Goal: Task Accomplishment & Management: Manage account settings

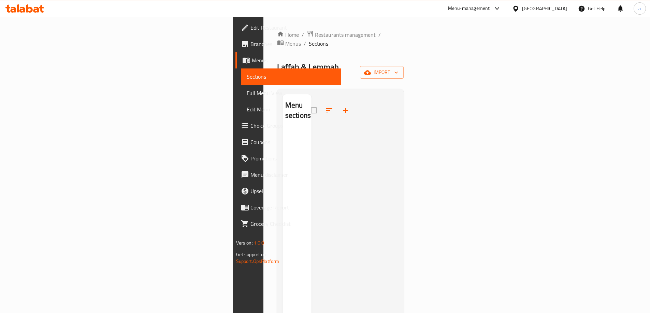
click at [403, 66] on button "import" at bounding box center [382, 72] width 44 height 13
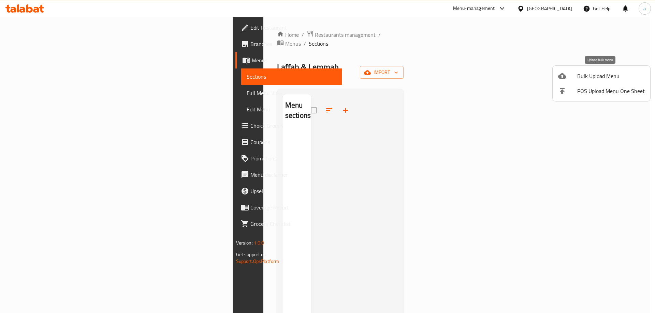
click at [601, 80] on span "Bulk Upload Menu" at bounding box center [611, 76] width 68 height 8
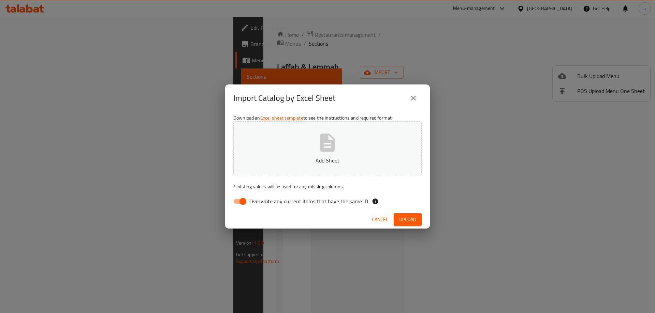
click at [242, 197] on input "Overwrite any current items that have the same ID." at bounding box center [242, 201] width 39 height 13
checkbox input "false"
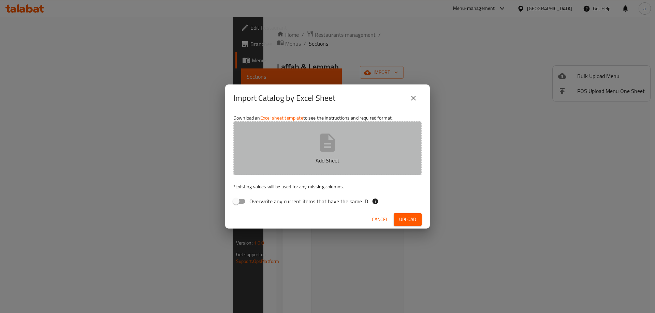
click at [292, 156] on button "Add Sheet" at bounding box center [327, 148] width 188 height 54
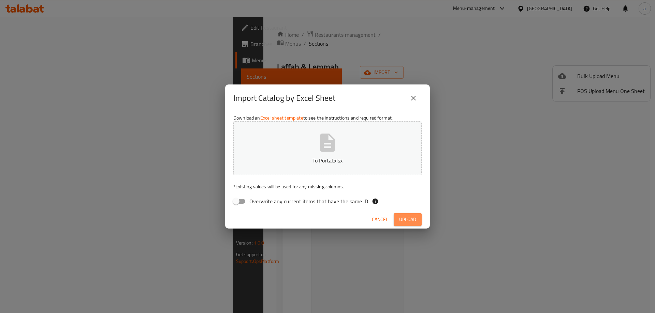
click at [414, 223] on span "Upload" at bounding box center [407, 220] width 17 height 9
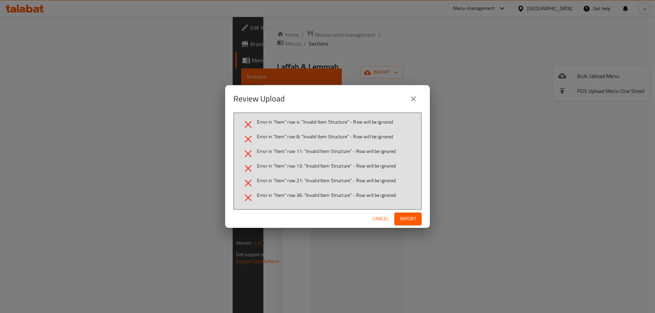
click at [376, 219] on span "Cancel" at bounding box center [380, 219] width 16 height 9
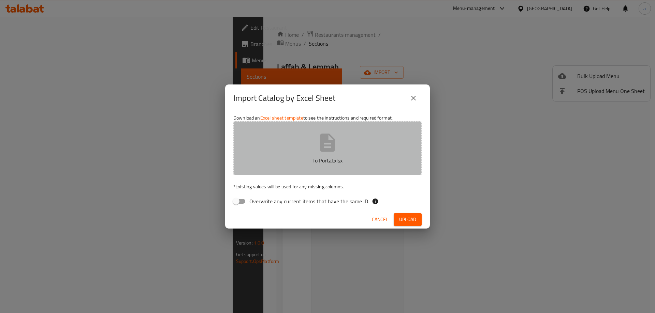
click at [338, 150] on icon "button" at bounding box center [327, 143] width 22 height 22
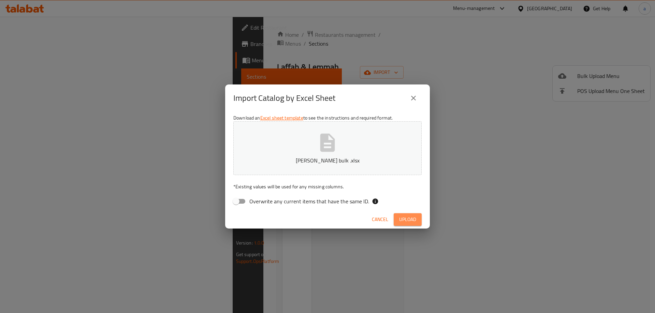
click at [409, 223] on span "Upload" at bounding box center [407, 220] width 17 height 9
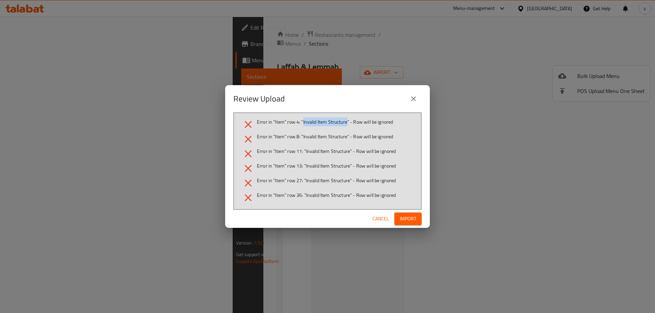
drag, startPoint x: 347, startPoint y: 123, endPoint x: 303, endPoint y: 122, distance: 44.0
click at [303, 122] on span "Error in "Item" row 4: "Invalid Item Structure" - Row will be ignored" at bounding box center [325, 122] width 136 height 7
click at [417, 98] on icon "close" at bounding box center [413, 99] width 8 height 8
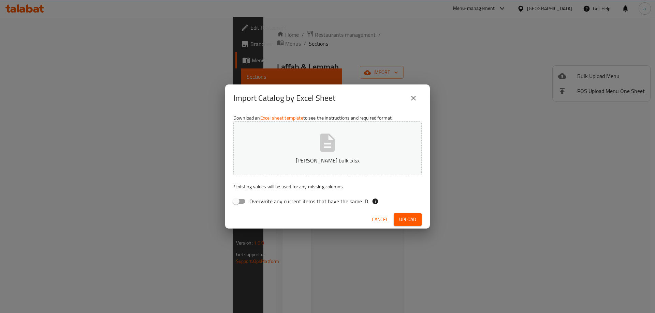
click at [300, 140] on button "[PERSON_NAME] bulk .xlsx" at bounding box center [327, 148] width 188 height 54
click at [401, 225] on button "Upload" at bounding box center [408, 219] width 28 height 13
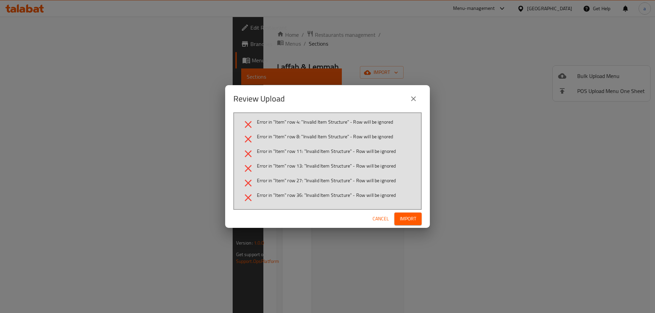
click at [410, 101] on icon "close" at bounding box center [413, 99] width 8 height 8
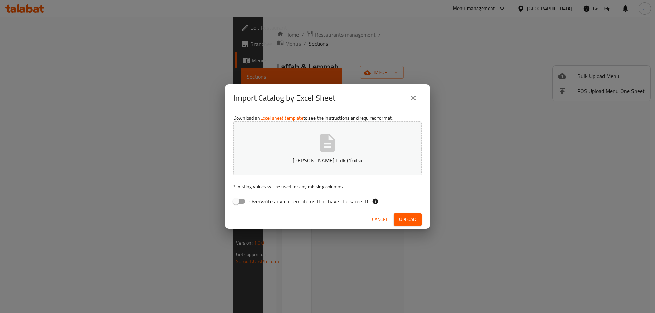
click at [341, 149] on button "[PERSON_NAME] bulk (1).xlsx" at bounding box center [327, 148] width 188 height 54
click at [407, 220] on span "Upload" at bounding box center [407, 220] width 17 height 9
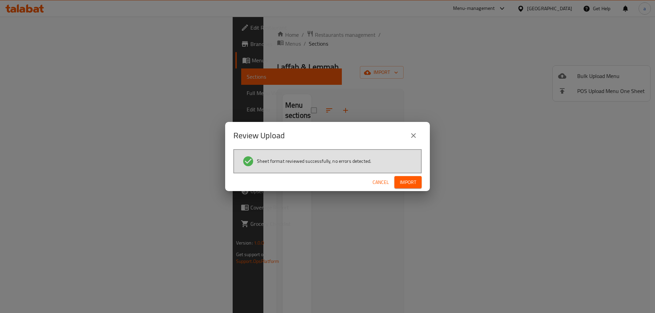
click at [408, 185] on span "Import" at bounding box center [408, 182] width 16 height 9
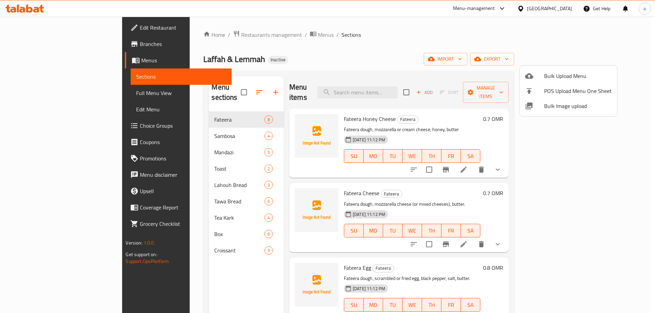
click at [43, 128] on div at bounding box center [327, 156] width 655 height 313
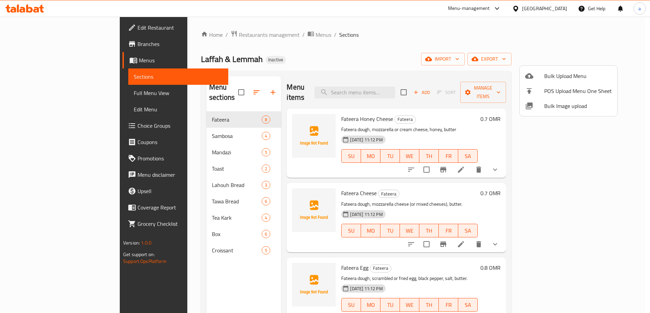
click at [137, 128] on span "Choice Groups" at bounding box center [179, 126] width 85 height 8
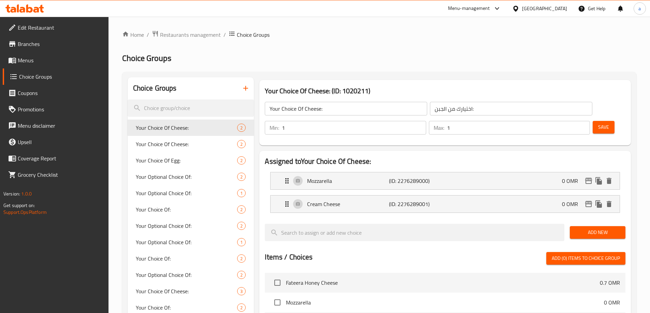
click at [247, 91] on icon "button" at bounding box center [245, 88] width 8 height 8
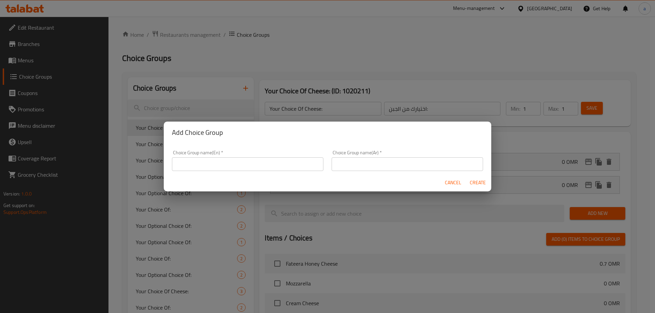
click at [232, 163] on input "text" at bounding box center [247, 165] width 151 height 14
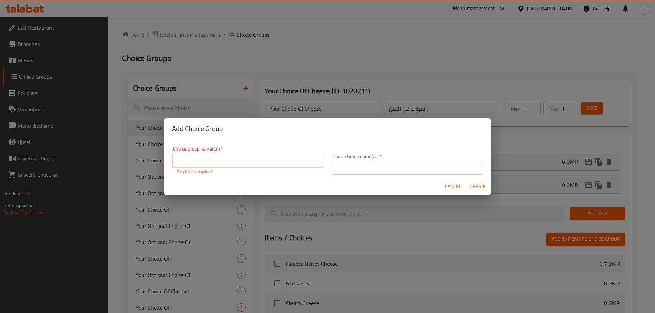
click at [187, 160] on input "text" at bounding box center [247, 161] width 151 height 14
paste input "Your Optional Choice Of:"
type input "Your Optional Choice Of:"
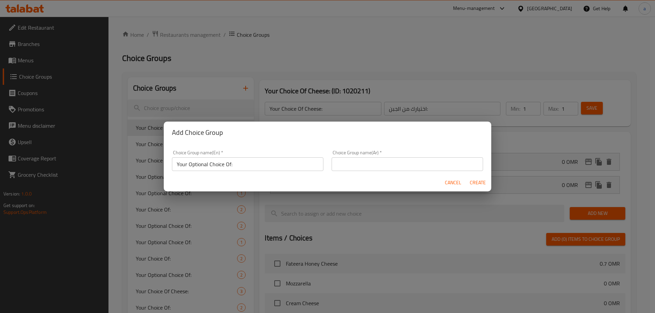
click at [393, 163] on input "text" at bounding box center [406, 165] width 151 height 14
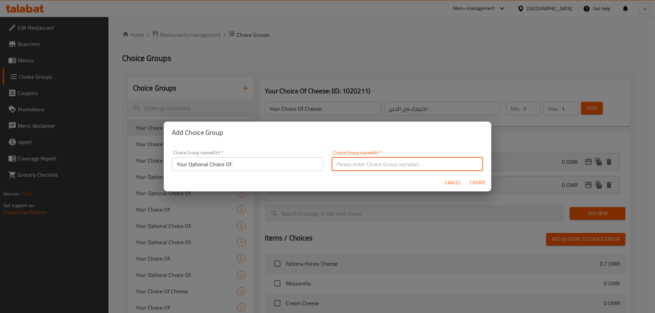
paste input "اختيارك الاختياري من:"
type input "اختيارك الاختياري من:"
click at [482, 183] on span "Create" at bounding box center [477, 183] width 16 height 9
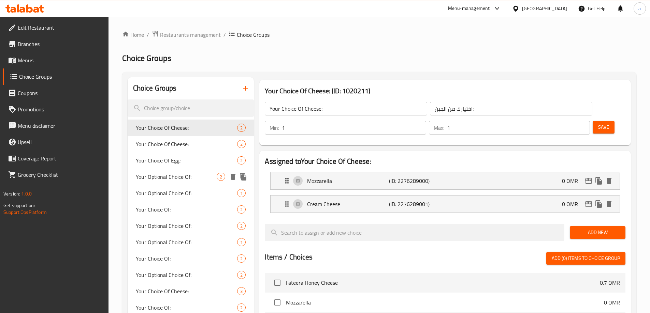
click at [182, 176] on span "Your Optional Choice Of:" at bounding box center [176, 177] width 81 height 8
type input "Your Optional Choice Of:"
type input "اختيارك الاختياري من:"
type input "0"
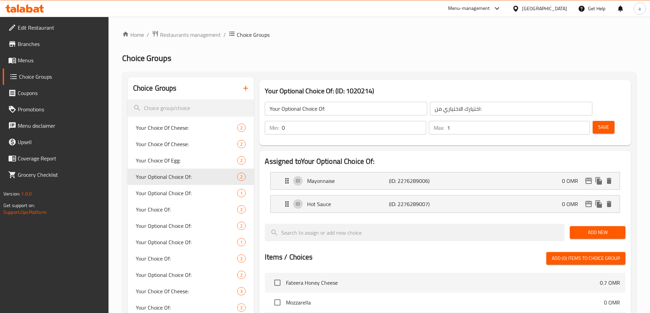
click at [243, 89] on icon "button" at bounding box center [245, 88] width 8 height 8
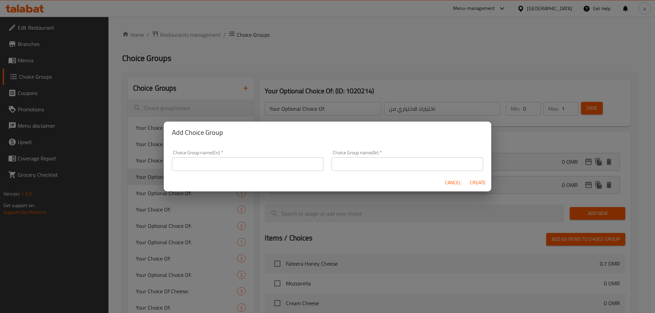
click at [243, 162] on input "text" at bounding box center [247, 165] width 151 height 14
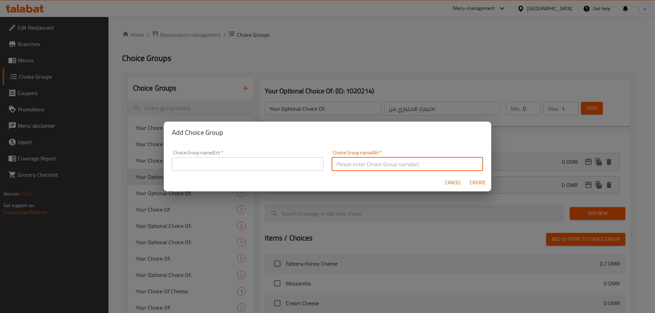
click at [365, 162] on input "text" at bounding box center [406, 165] width 151 height 14
paste input "اختيارك الاختياري من:"
type input "اختيارك الاختياري من:"
drag, startPoint x: 280, startPoint y: 159, endPoint x: 280, endPoint y: 162, distance: 3.4
click at [280, 159] on input "text" at bounding box center [247, 165] width 151 height 14
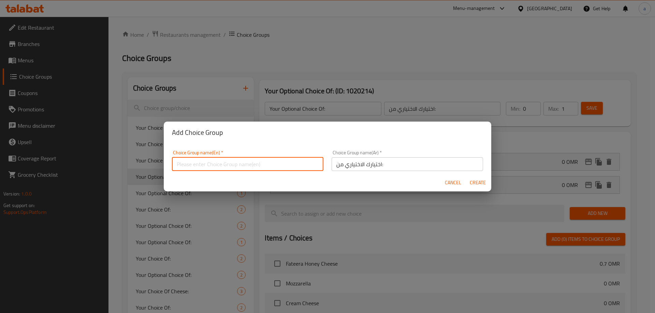
paste input "Your Optional Choice Of:"
click at [230, 167] on input "Your Optional Choice Of:" at bounding box center [247, 165] width 151 height 14
type input "Your Optional Choice Of :"
click at [378, 163] on input "اختيارك الاختياري من:" at bounding box center [406, 165] width 151 height 14
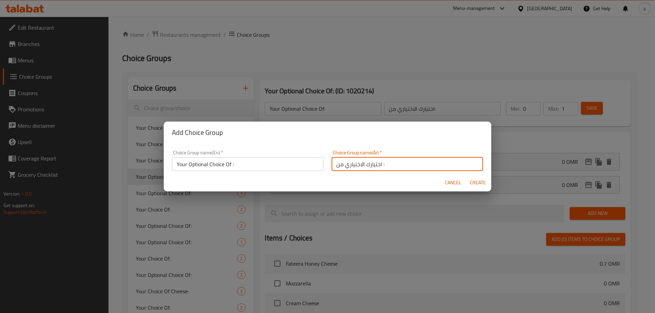
type input "اختيارك الاختياري من :"
click at [475, 183] on span "Create" at bounding box center [477, 183] width 16 height 9
type input "Your Optional Choice Of :"
type input "اختيارك الاختياري من :"
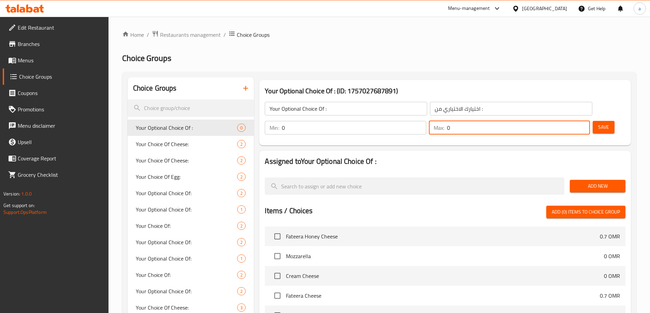
drag, startPoint x: 566, startPoint y: 110, endPoint x: 561, endPoint y: 108, distance: 5.4
click at [561, 121] on div "Max: 0 ​" at bounding box center [509, 128] width 161 height 14
type input "1"
click at [592, 121] on button "Save" at bounding box center [603, 127] width 22 height 13
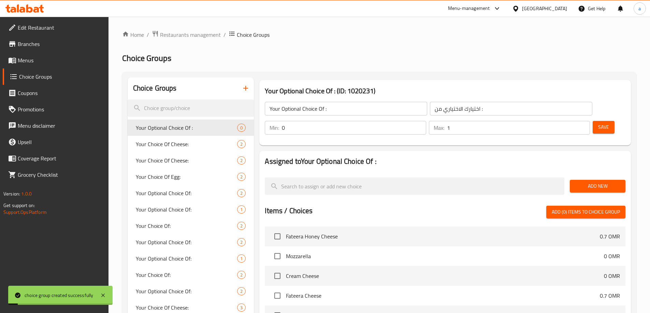
click at [590, 182] on span "Add New" at bounding box center [597, 186] width 45 height 9
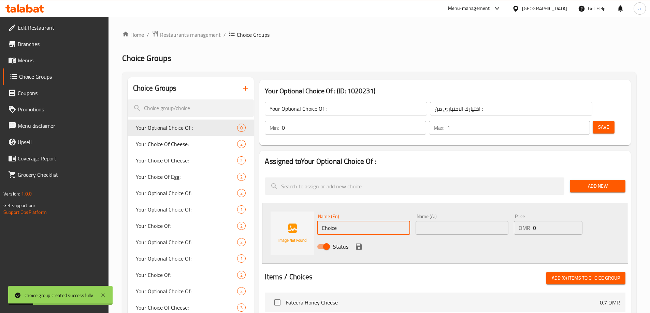
drag, startPoint x: 345, startPoint y: 205, endPoint x: 260, endPoint y: 205, distance: 85.3
click at [261, 205] on div "Assigned to Your Optional Choice Of : Add New Name (En) Choice Name (En) Name (…" at bounding box center [444, 317] width 371 height 333
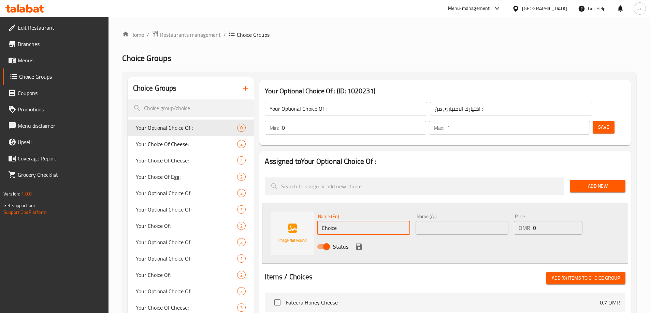
click at [340, 221] on input "Choice" at bounding box center [363, 228] width 93 height 14
drag, startPoint x: 345, startPoint y: 210, endPoint x: 328, endPoint y: 211, distance: 17.1
click at [328, 221] on input "Choice" at bounding box center [363, 228] width 93 height 14
type input "Cheese"
click at [435, 221] on input "text" at bounding box center [461, 228] width 93 height 14
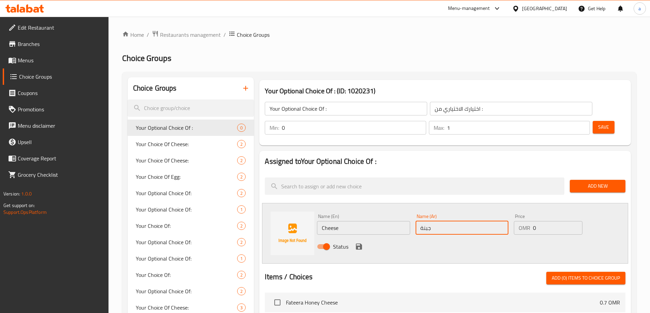
type input "جبنة"
click at [362, 243] on icon "save" at bounding box center [359, 247] width 8 height 8
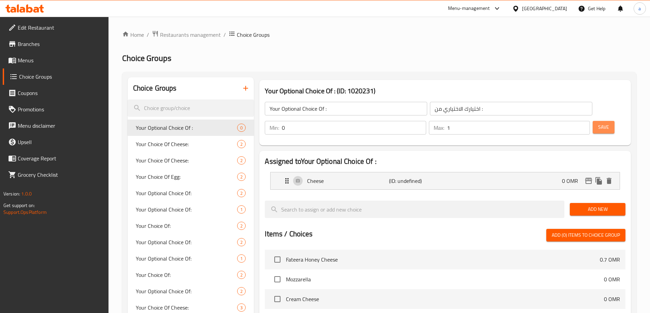
click at [598, 123] on span "Save" at bounding box center [603, 127] width 11 height 9
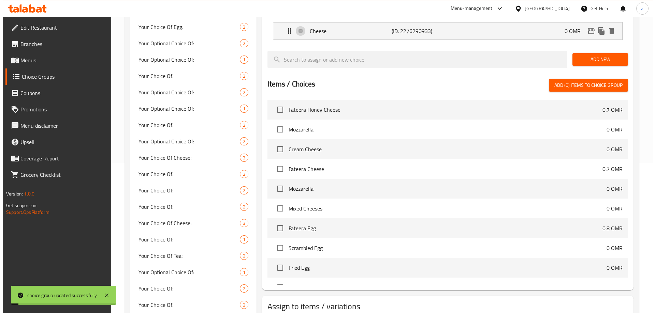
scroll to position [178, 0]
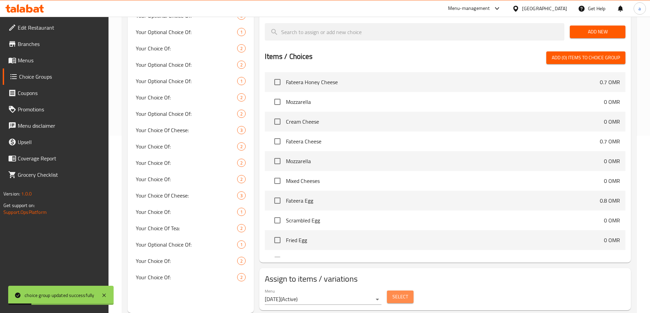
click at [397, 293] on span "Select" at bounding box center [400, 297] width 16 height 9
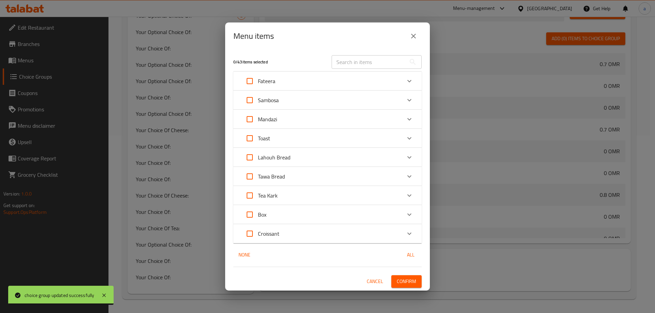
click at [370, 61] on input "text" at bounding box center [368, 62] width 74 height 14
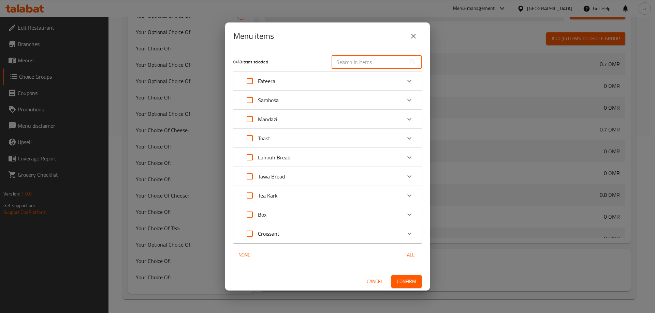
click at [408, 104] on icon "Expand" at bounding box center [409, 100] width 8 height 8
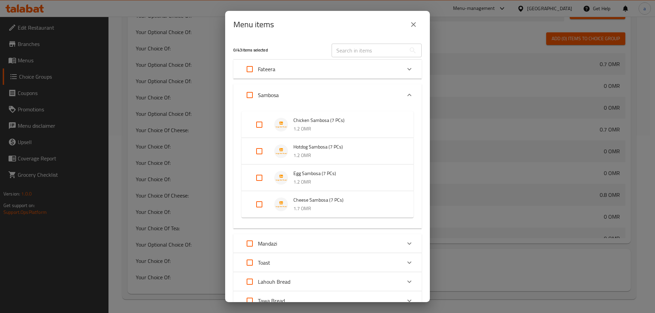
click at [405, 68] on icon "Expand" at bounding box center [409, 69] width 8 height 8
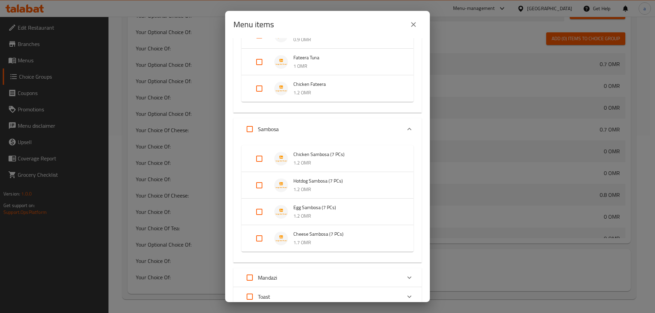
scroll to position [171, 0]
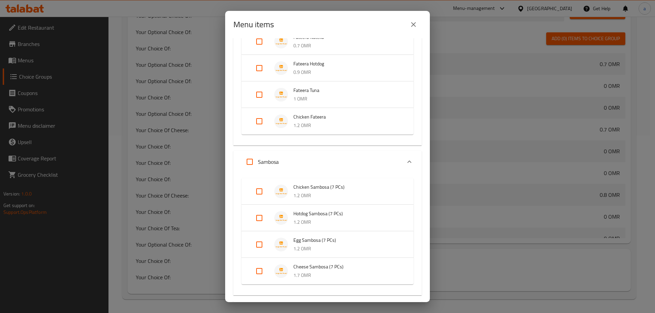
click at [320, 67] on span "Fateera Hotdog" at bounding box center [346, 64] width 106 height 9
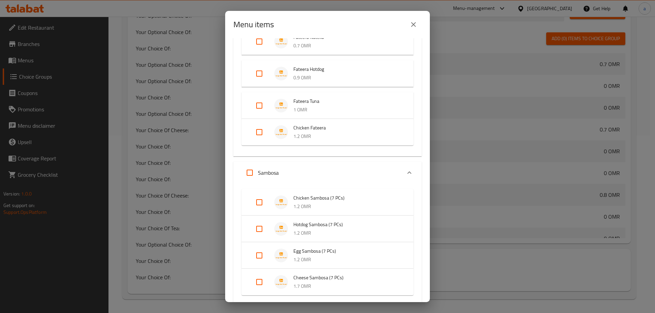
click at [260, 74] on input "Expand" at bounding box center [259, 73] width 16 height 16
checkbox input "true"
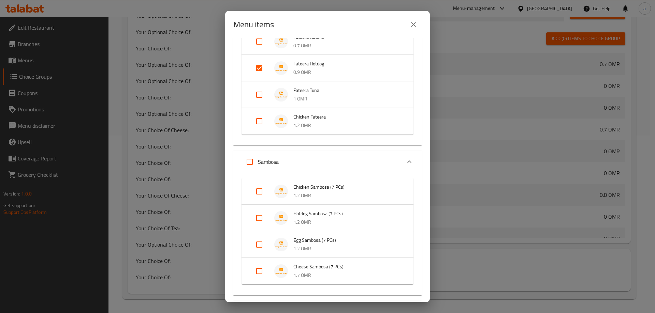
scroll to position [205, 0]
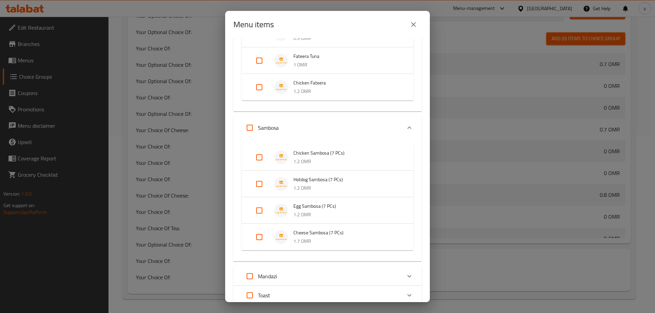
click at [259, 186] on input "Expand" at bounding box center [259, 184] width 16 height 16
checkbox input "true"
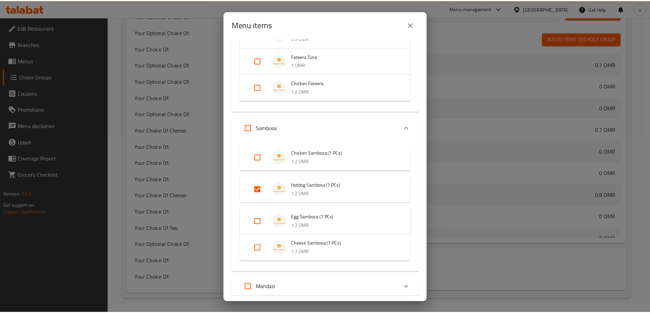
scroll to position [361, 0]
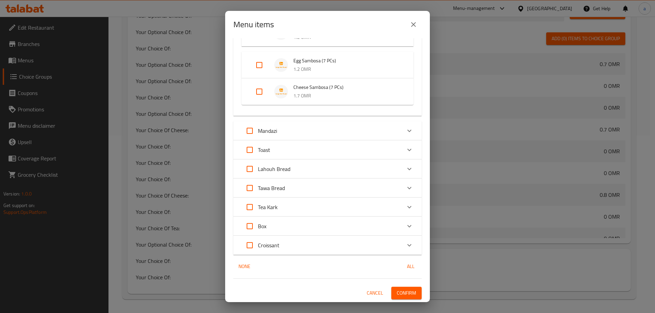
click at [398, 294] on span "Confirm" at bounding box center [406, 293] width 19 height 9
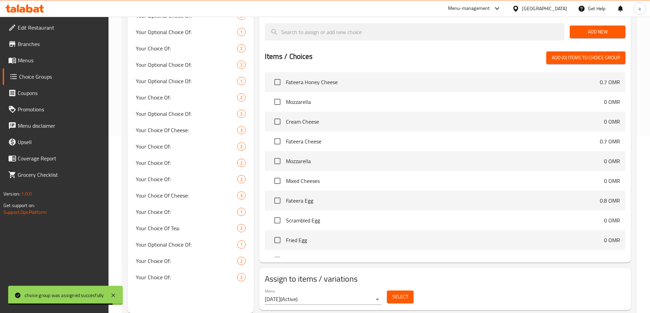
click at [41, 63] on span "Menus" at bounding box center [60, 60] width 85 height 8
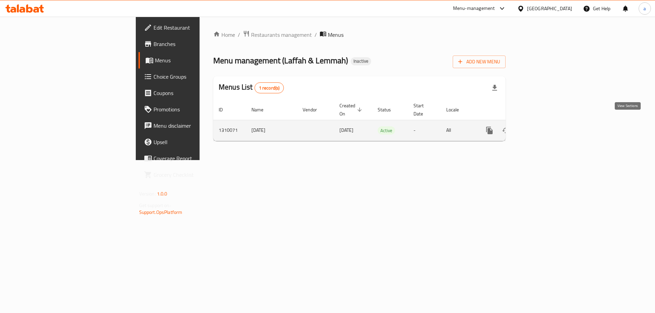
click at [542, 128] on icon "enhanced table" at bounding box center [538, 131] width 6 height 6
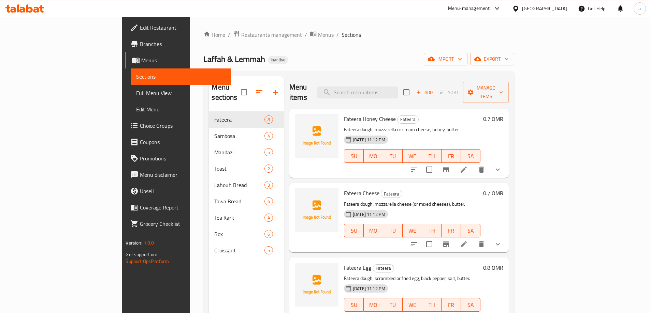
click at [136, 90] on span "Full Menu View" at bounding box center [180, 93] width 89 height 8
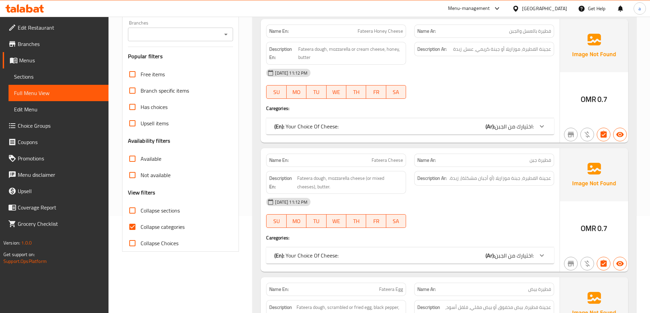
scroll to position [102, 0]
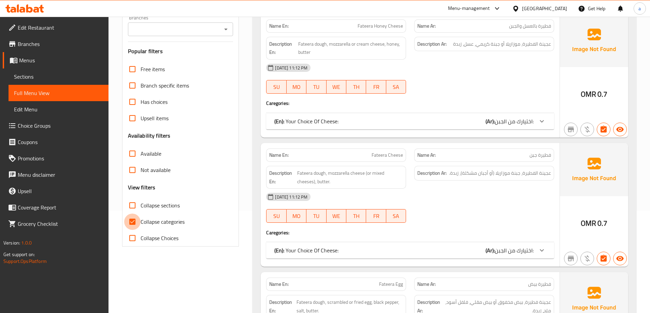
click at [131, 220] on input "Collapse categories" at bounding box center [132, 222] width 16 height 16
checkbox input "false"
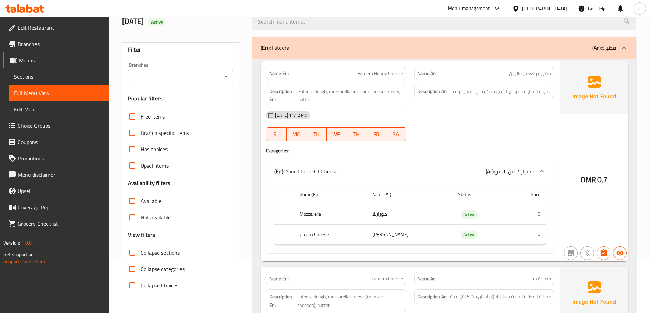
scroll to position [0, 0]
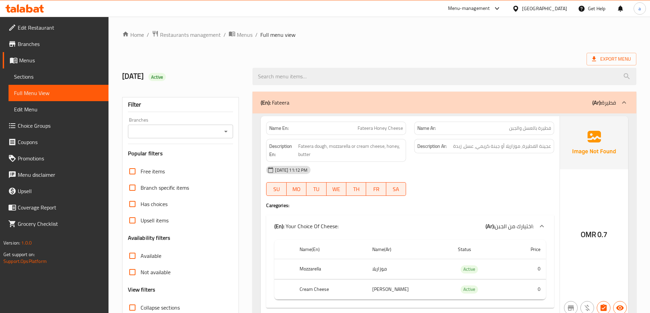
click at [50, 126] on span "Choice Groups" at bounding box center [60, 126] width 85 height 8
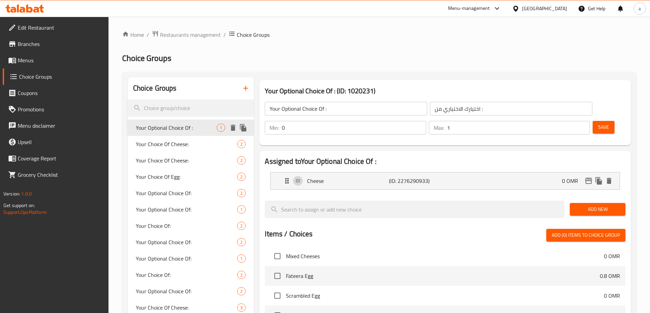
click at [241, 127] on icon "duplicate" at bounding box center [243, 128] width 8 height 8
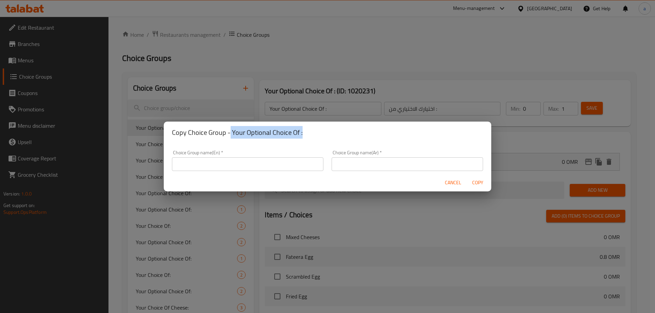
drag, startPoint x: 301, startPoint y: 134, endPoint x: 230, endPoint y: 131, distance: 71.7
click at [230, 131] on h2 "Copy Choice Group - Your Optional Choice Of :" at bounding box center [327, 132] width 311 height 11
copy h2 "Your Optional Choice Of :"
click at [249, 163] on input "text" at bounding box center [247, 165] width 151 height 14
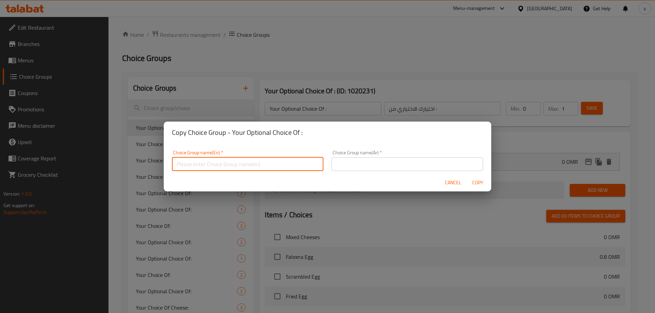
paste input "Your Optional Choice Of :"
type input "Your Optional Choice Of :"
drag, startPoint x: 360, startPoint y: 167, endPoint x: 382, endPoint y: 162, distance: 22.1
click at [360, 167] on input "text" at bounding box center [406, 165] width 151 height 14
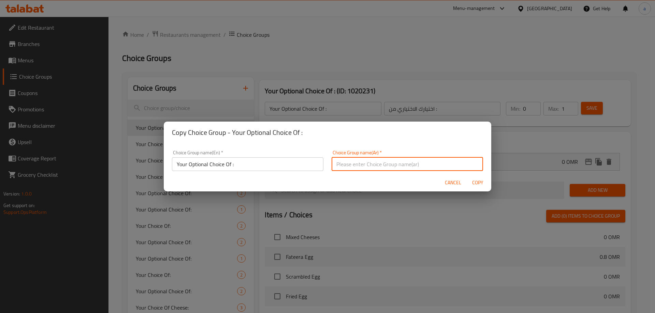
click at [429, 107] on div "Copy Choice Group - Your Optional Choice Of : Choice Group name(En)   * Your Op…" at bounding box center [327, 156] width 655 height 313
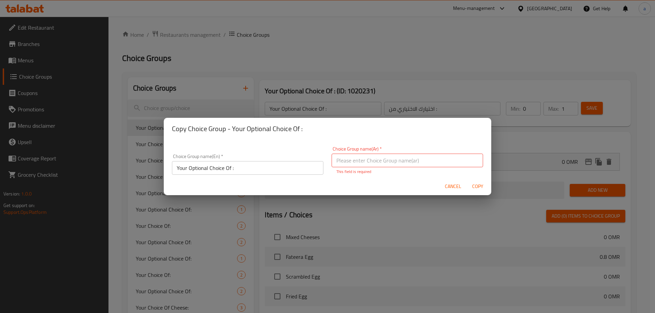
click at [377, 166] on input "text" at bounding box center [406, 161] width 151 height 14
type input "h"
type input "اختيارك الاختياري من :"
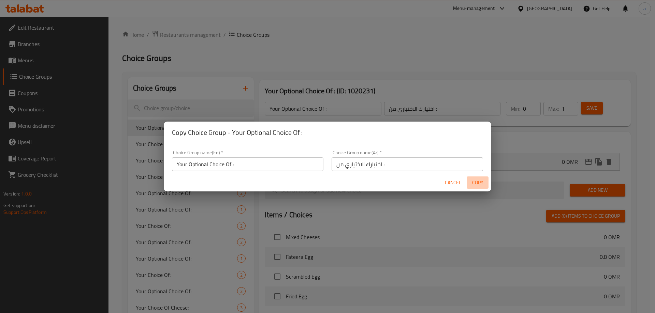
click at [476, 183] on span "Copy" at bounding box center [477, 183] width 16 height 9
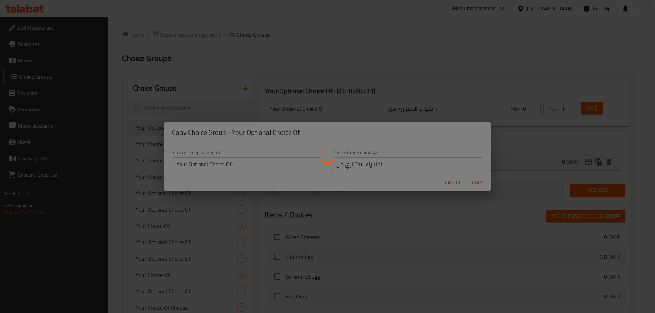
type input "Your Optional Choice Of :"
type input "اختيارك الاختياري من :"
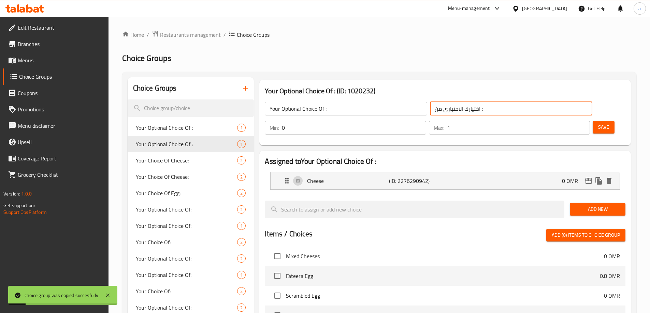
click at [446, 109] on input "اختيارك الاختياري من :" at bounding box center [511, 109] width 162 height 14
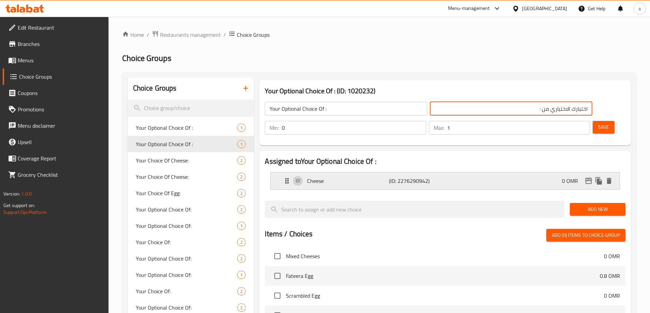
click at [328, 177] on p "Cheese" at bounding box center [348, 181] width 82 height 8
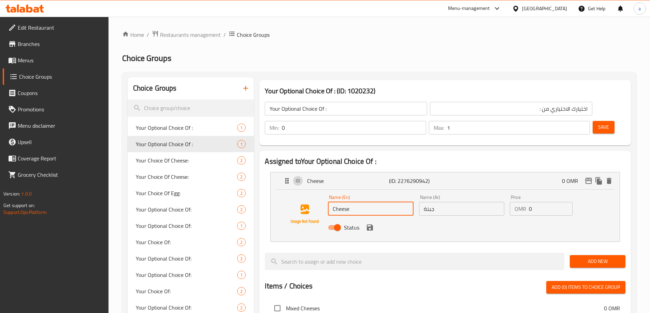
drag, startPoint x: 327, startPoint y: 185, endPoint x: 277, endPoint y: 174, distance: 51.2
click at [277, 190] on div "Name (En) Cheese Name (En) Name (Ar) جبنة Name (Ar) Price OMR 0 Price Status" at bounding box center [444, 216] width 349 height 52
type input "ؤ"
type input "الهيل"
drag, startPoint x: 397, startPoint y: 190, endPoint x: 412, endPoint y: 146, distance: 45.9
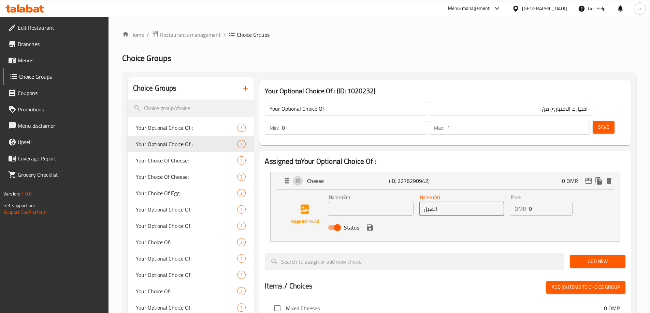
click at [397, 202] on input "text" at bounding box center [370, 209] width 85 height 14
type input "Cardamom"
click at [371, 225] on icon "save" at bounding box center [370, 228] width 6 height 6
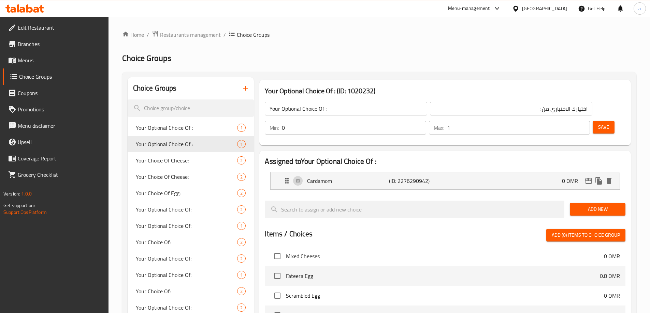
click at [598, 123] on span "Save" at bounding box center [603, 127] width 11 height 9
drag, startPoint x: 564, startPoint y: 108, endPoint x: 560, endPoint y: 109, distance: 3.5
click at [560, 121] on div "Max: 1 ​" at bounding box center [509, 128] width 161 height 14
type input "0"
click at [598, 123] on span "Save" at bounding box center [603, 127] width 11 height 9
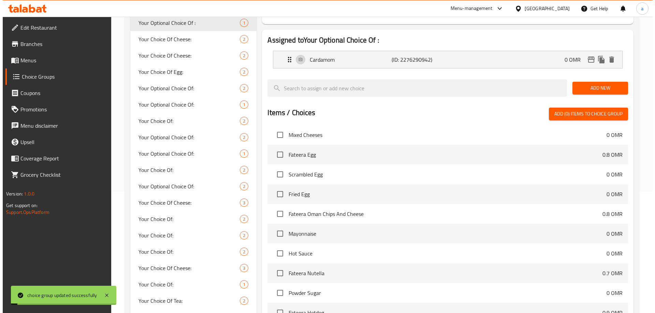
scroll to position [188, 0]
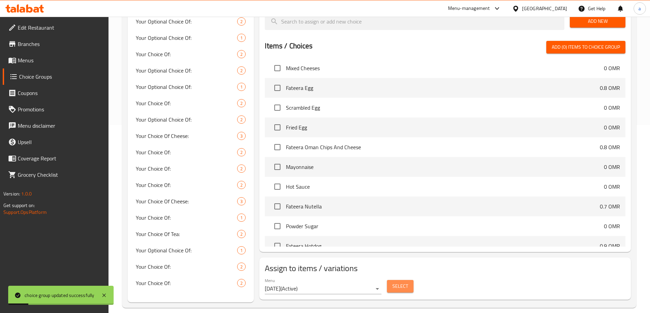
click at [395, 280] on button "Select" at bounding box center [400, 286] width 27 height 13
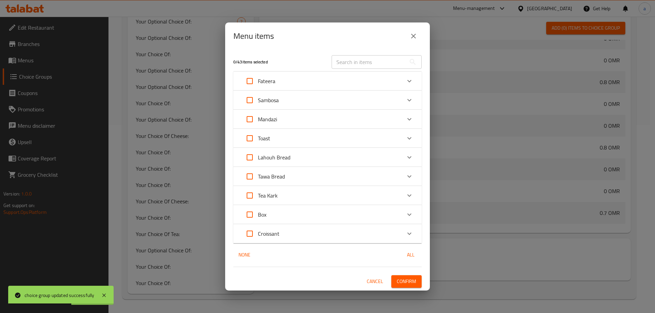
click at [298, 122] on div "Mandazi" at bounding box center [321, 119] width 160 height 16
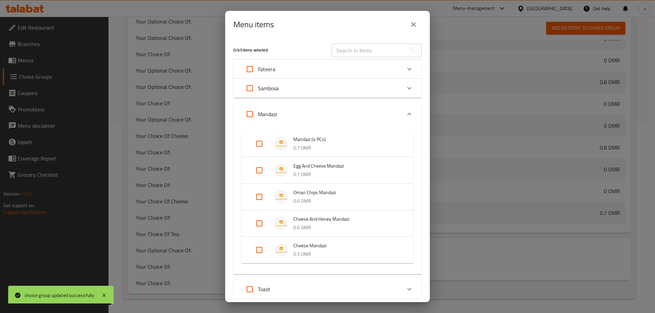
click at [263, 143] on input "Expand" at bounding box center [259, 144] width 16 height 16
checkbox input "true"
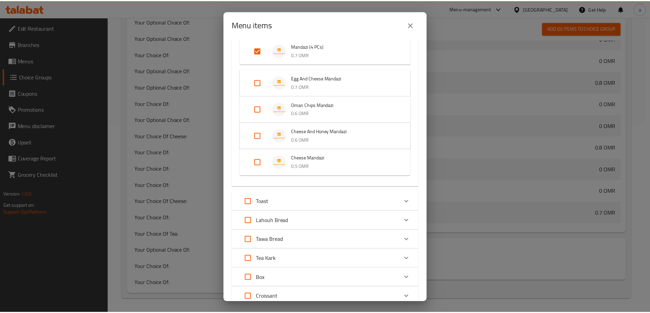
scroll to position [145, 0]
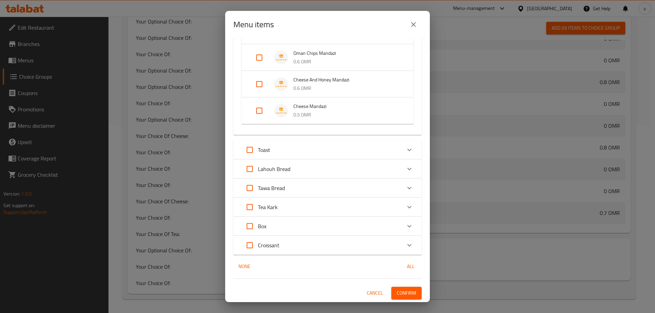
click at [404, 292] on span "Confirm" at bounding box center [406, 293] width 19 height 9
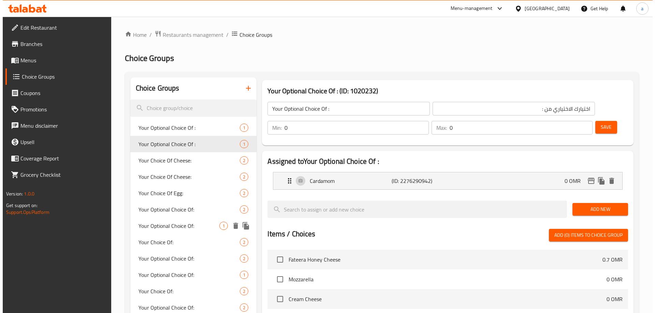
scroll to position [102, 0]
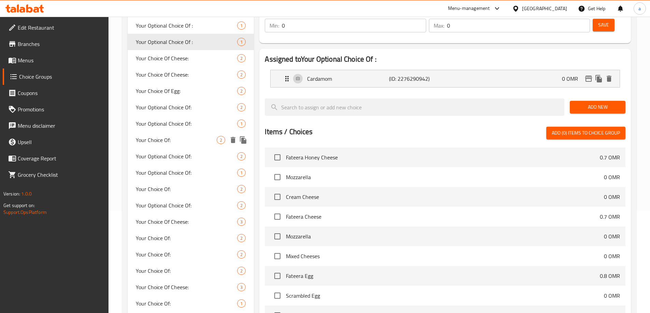
click at [246, 141] on icon "duplicate" at bounding box center [243, 140] width 6 height 8
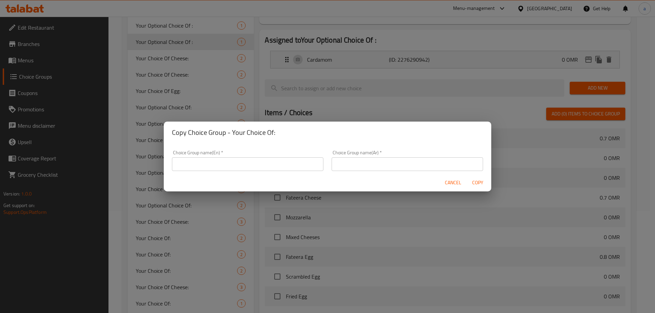
click at [270, 167] on input "text" at bounding box center [247, 165] width 151 height 14
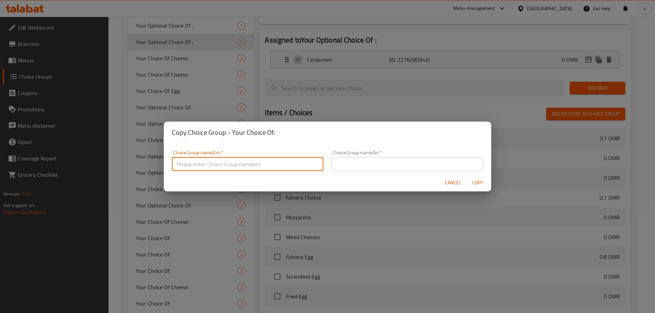
click at [263, 56] on div "Copy Choice Group - Your Choice Of: Choice Group name(En)   * Choice Group name…" at bounding box center [327, 156] width 655 height 313
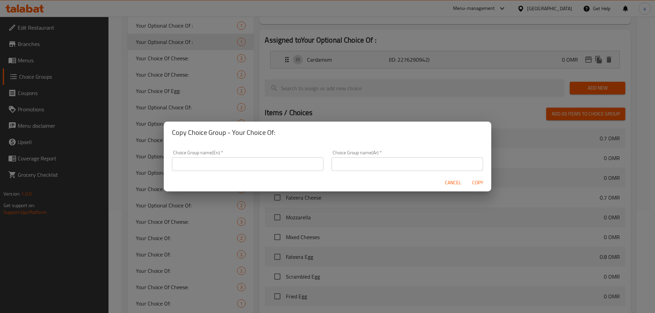
click at [453, 188] on button "Cancel" at bounding box center [453, 183] width 22 height 13
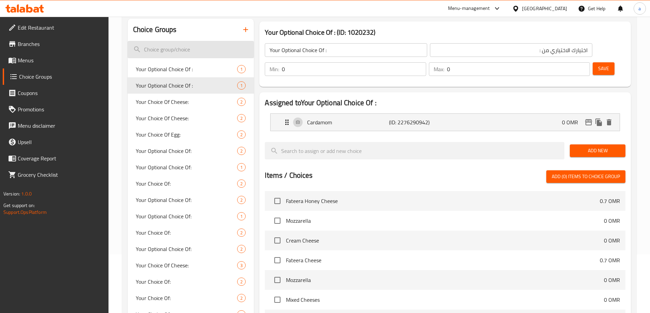
scroll to position [0, 0]
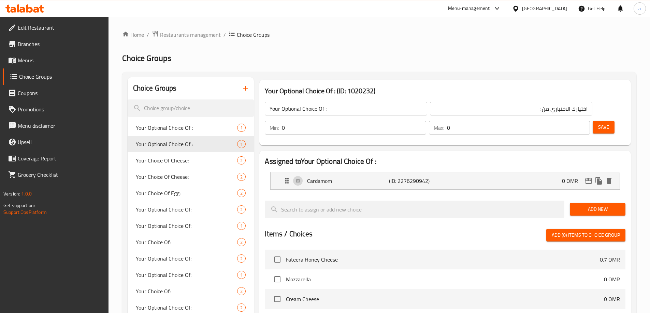
click at [247, 87] on icon "button" at bounding box center [245, 88] width 8 height 8
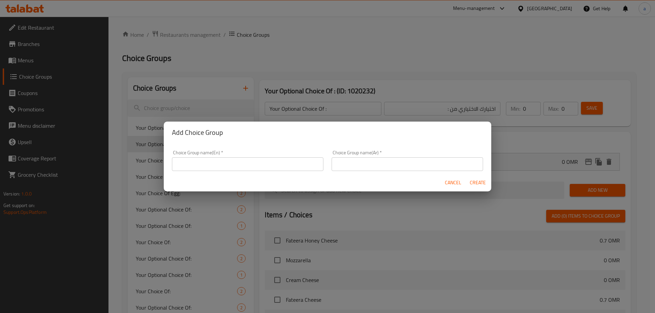
click at [249, 162] on input "text" at bounding box center [247, 165] width 151 height 14
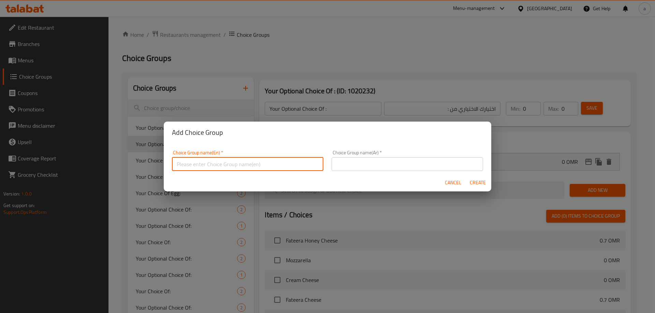
paste input "اختيارك من:"
type input "اختيارك من:"
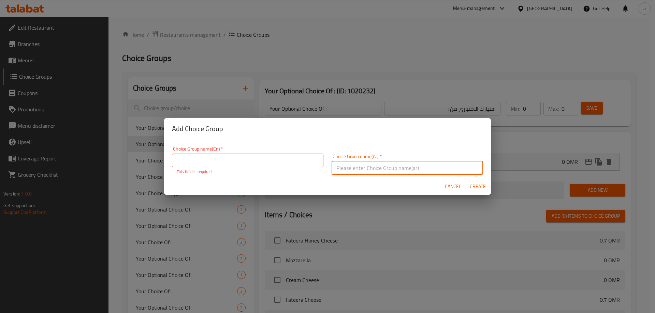
click at [353, 168] on input "text" at bounding box center [406, 168] width 151 height 14
paste input "اختيارك من:"
type input "اختيارك من:"
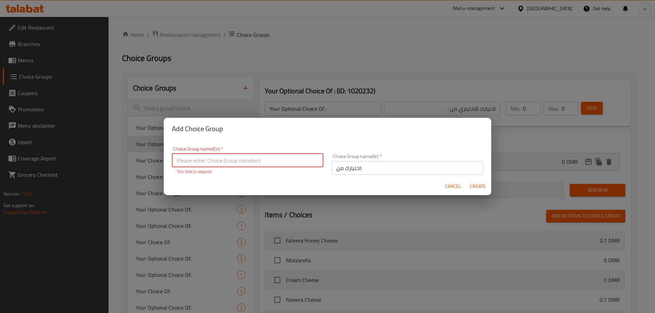
click at [269, 162] on input "text" at bounding box center [247, 161] width 151 height 14
paste input "Your Choice Of:"
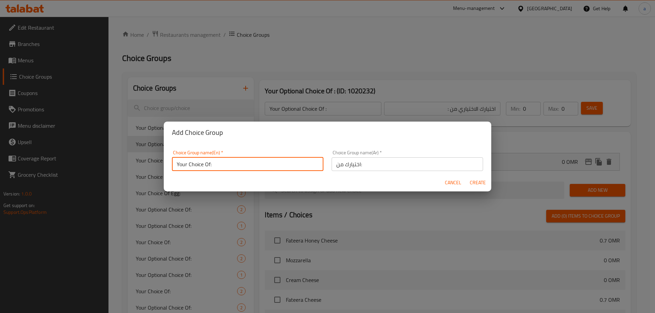
click at [210, 165] on input "Your Choice Of:" at bounding box center [247, 165] width 151 height 14
type input "Your Choice Of :"
click at [358, 165] on input "اختيارك من:" at bounding box center [406, 165] width 151 height 14
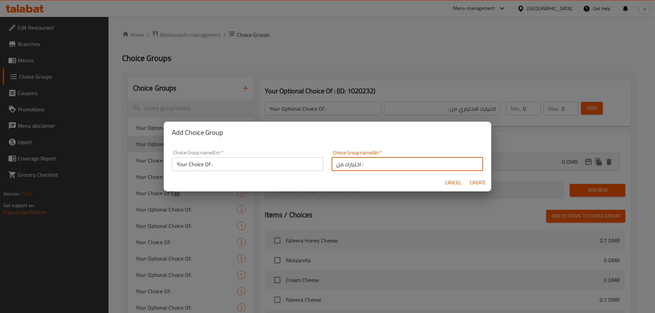
type input "اختيارك من :"
click at [481, 186] on span "Create" at bounding box center [477, 183] width 16 height 9
type input "Your Choice Of :"
type input "اختيارك من :"
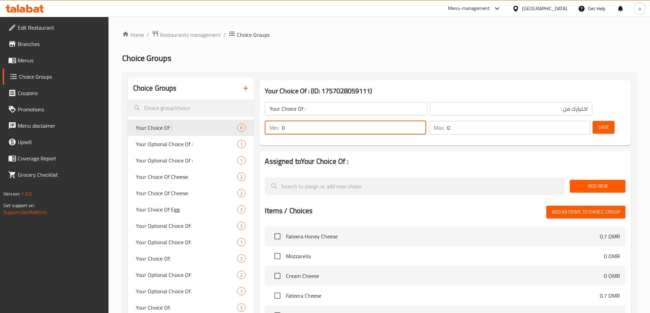
drag, startPoint x: 527, startPoint y: 109, endPoint x: 522, endPoint y: 110, distance: 5.2
click at [426, 121] on div "Min: 0 ​" at bounding box center [345, 128] width 161 height 14
type input "1"
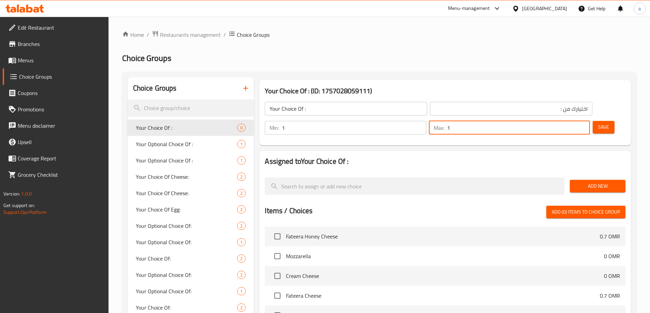
type input "1"
click at [598, 123] on span "Save" at bounding box center [603, 127] width 11 height 9
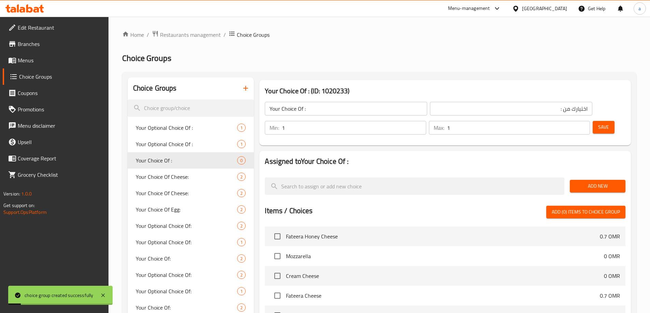
click at [585, 182] on span "Add New" at bounding box center [597, 186] width 45 height 9
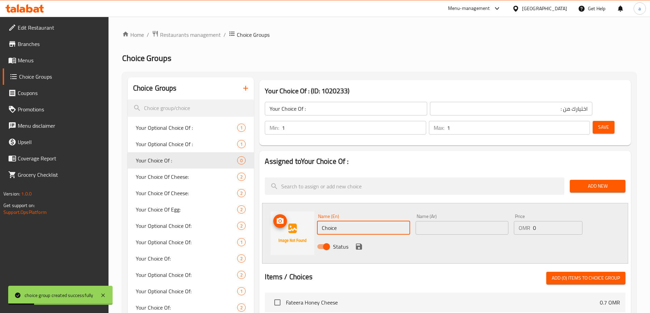
drag, startPoint x: 336, startPoint y: 211, endPoint x: 301, endPoint y: 209, distance: 34.9
click at [301, 209] on div "Name (En) Choice Name (En) Name (Ar) Name (Ar) Price OMR 0 Price Status" at bounding box center [445, 233] width 366 height 61
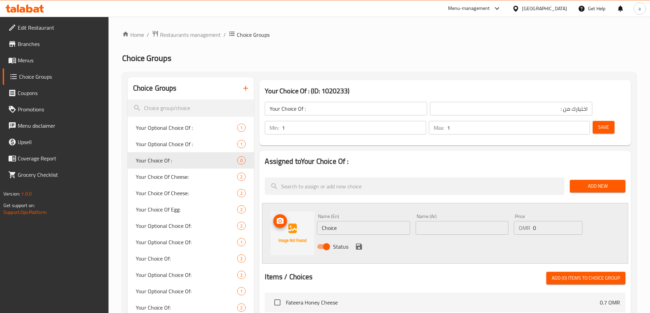
click at [311, 212] on img at bounding box center [292, 234] width 44 height 44
click at [338, 221] on input "Choice" at bounding box center [363, 228] width 93 height 14
type input "o"
type input "Oil"
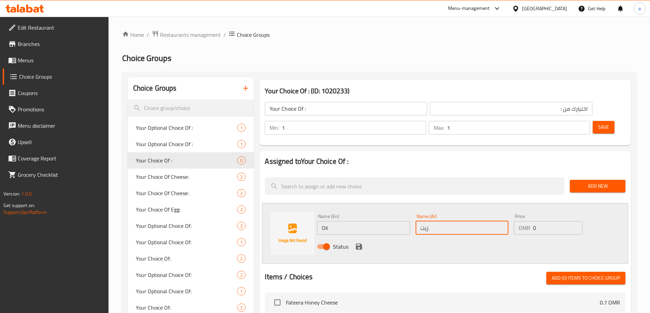
type input "زيت"
click at [362, 243] on icon "save" at bounding box center [359, 247] width 8 height 8
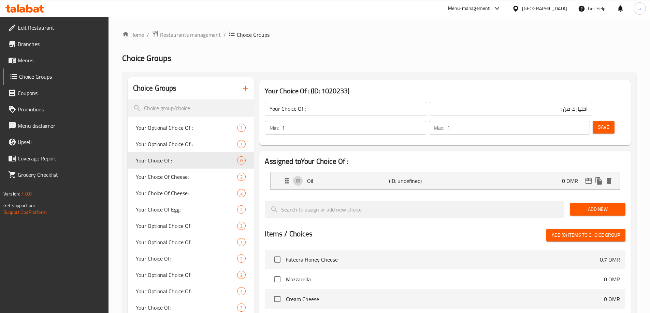
click at [604, 205] on span "Add New" at bounding box center [597, 209] width 45 height 9
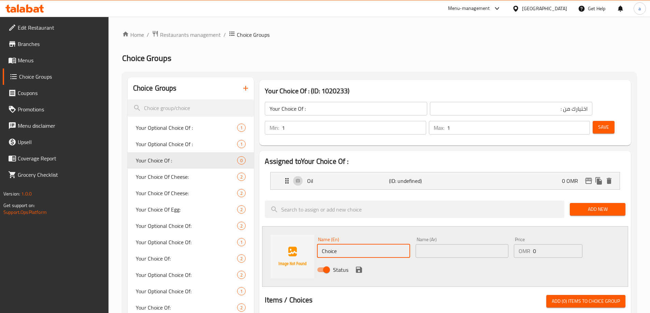
drag, startPoint x: 360, startPoint y: 236, endPoint x: 301, endPoint y: 233, distance: 59.4
click at [301, 233] on div "Name (En) Choice Name (En) Name (Ar) Name (Ar) Price OMR 0 Price Status" at bounding box center [445, 256] width 366 height 61
type input "ل"
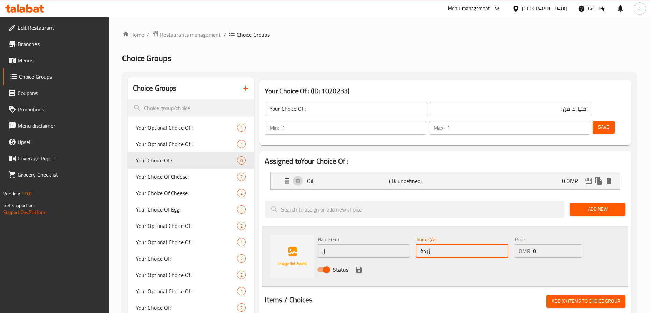
type input "زبدة"
drag, startPoint x: 326, startPoint y: 230, endPoint x: 318, endPoint y: 230, distance: 7.5
click at [318, 245] on input "ل" at bounding box center [363, 252] width 93 height 14
type input "Butter"
click at [340, 262] on div "Name (En) Butter Name (En) Name (Ar) زبدة Name (Ar) Price OMR 0 Price Status" at bounding box center [445, 256] width 366 height 61
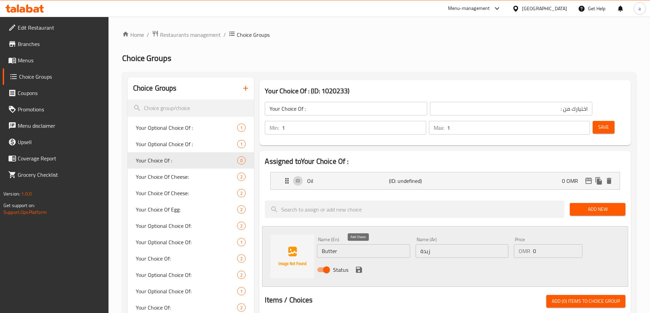
click at [359, 266] on icon "save" at bounding box center [359, 270] width 8 height 8
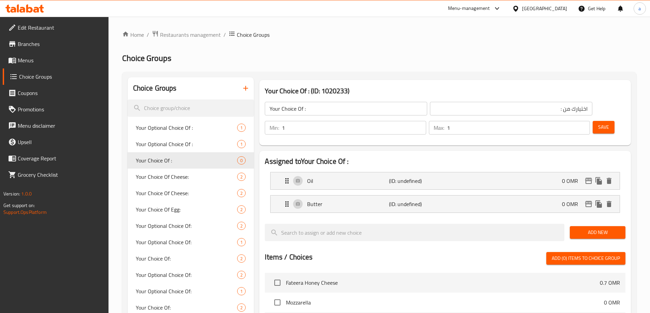
click at [598, 123] on span "Save" at bounding box center [603, 127] width 11 height 9
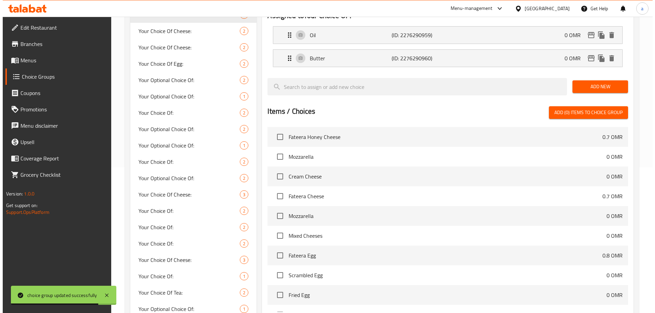
scroll to position [205, 0]
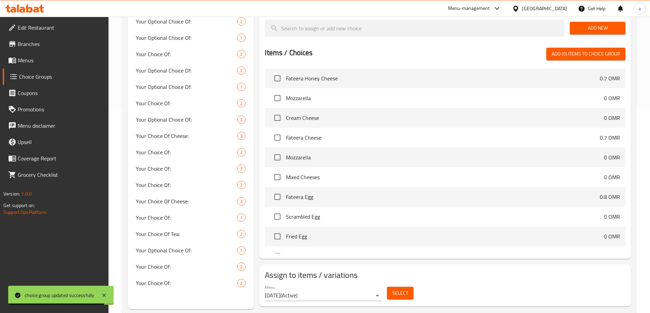
click at [401, 289] on span "Select" at bounding box center [400, 293] width 16 height 9
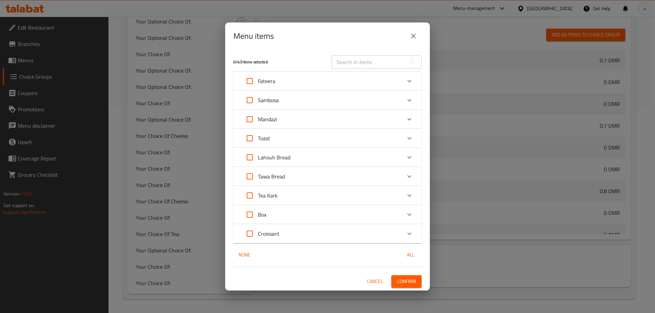
click at [284, 142] on div "Toast" at bounding box center [321, 138] width 160 height 16
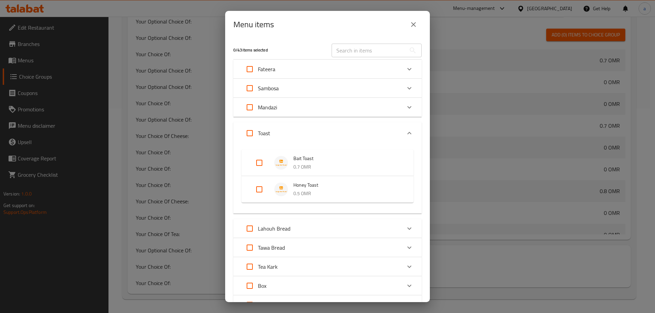
click at [255, 165] on input "Expand" at bounding box center [259, 163] width 16 height 16
checkbox input "true"
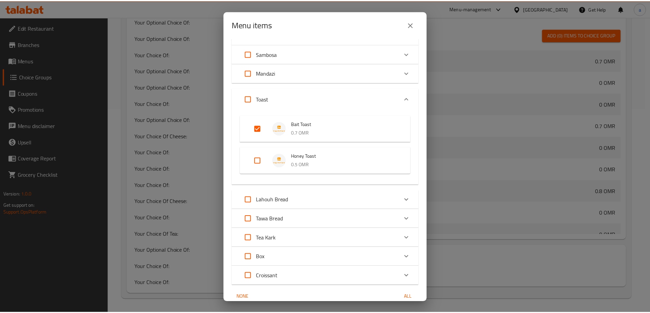
scroll to position [65, 0]
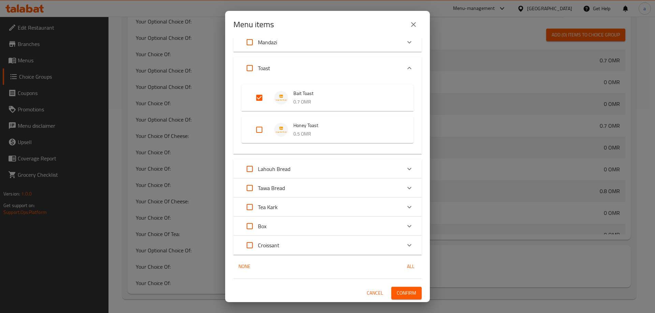
click at [397, 296] on span "Confirm" at bounding box center [406, 293] width 19 height 9
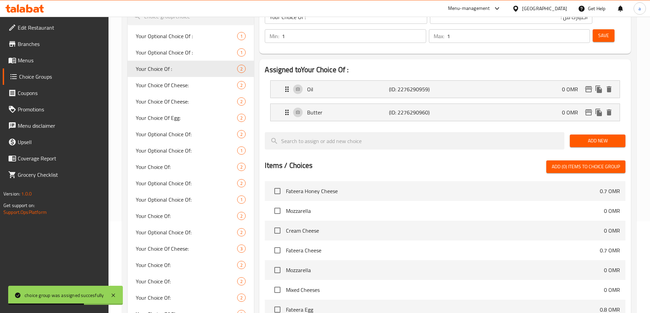
scroll to position [0, 0]
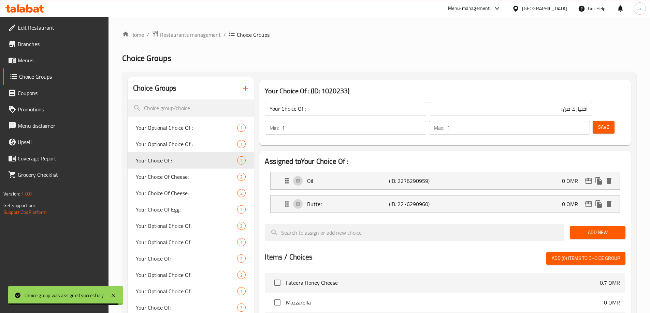
click at [247, 91] on icon "button" at bounding box center [245, 88] width 8 height 8
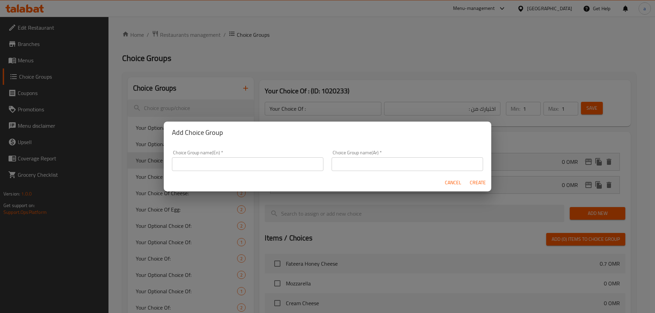
click at [250, 165] on input "text" at bounding box center [247, 165] width 151 height 14
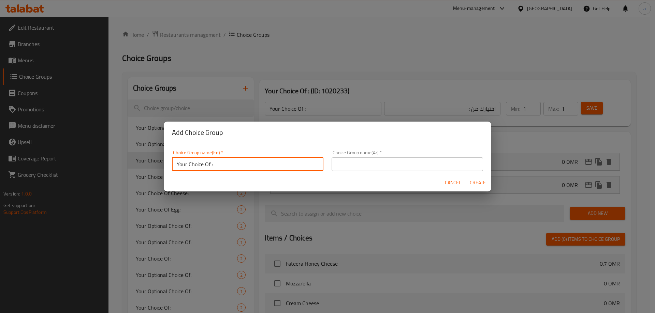
drag, startPoint x: 348, startPoint y: 162, endPoint x: 326, endPoint y: 163, distance: 21.9
click at [348, 162] on input "text" at bounding box center [406, 165] width 151 height 14
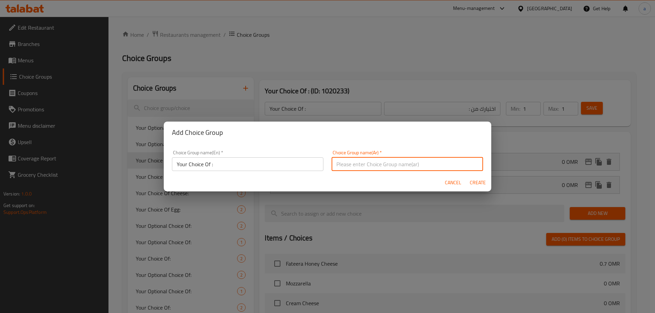
drag, startPoint x: 174, startPoint y: 164, endPoint x: 187, endPoint y: 166, distance: 12.7
click at [174, 164] on input "Your Choice Of :" at bounding box center [247, 165] width 151 height 14
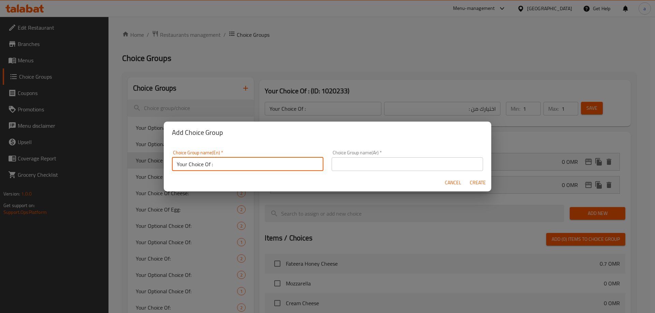
type input "Your Choice Of :"
click at [347, 159] on input "text" at bounding box center [406, 165] width 151 height 14
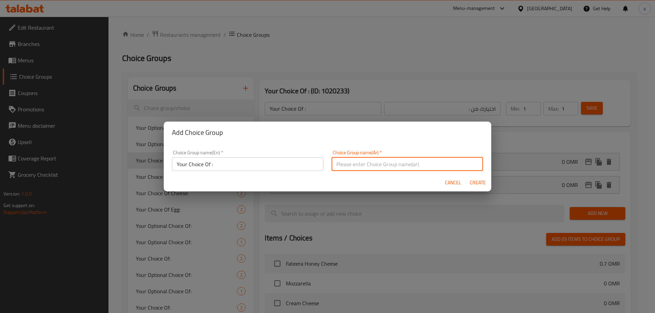
paste input "اختيارك من:"
click at [358, 167] on input "اختيارك من:" at bounding box center [406, 165] width 151 height 14
click at [331, 165] on input "اختيارك من :" at bounding box center [406, 165] width 151 height 14
type input "اختيارك من :"
click at [477, 186] on span "Create" at bounding box center [477, 183] width 16 height 9
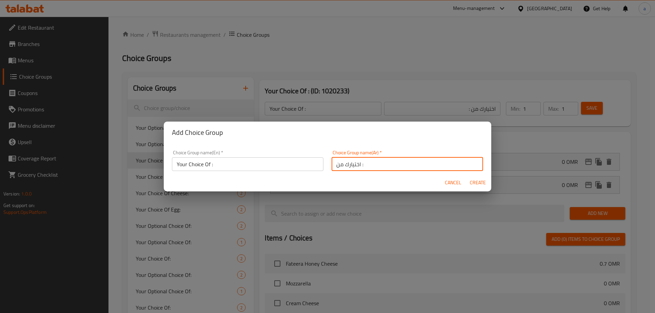
type input "Your Choice Of :"
type input "اختيارك من :"
type input "0"
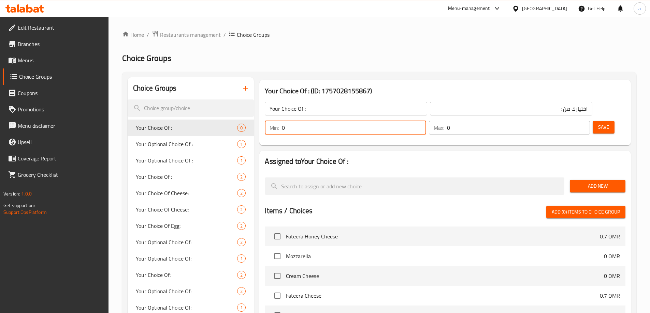
drag, startPoint x: 525, startPoint y: 108, endPoint x: 521, endPoint y: 109, distance: 4.6
click at [426, 121] on div "Min: 0 ​" at bounding box center [345, 128] width 161 height 14
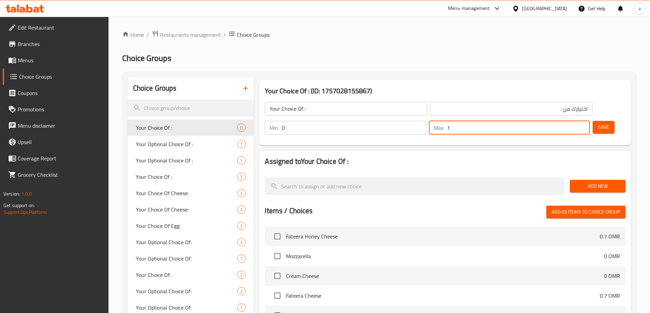
type input "1"
click at [600, 121] on button "Save" at bounding box center [603, 127] width 22 height 13
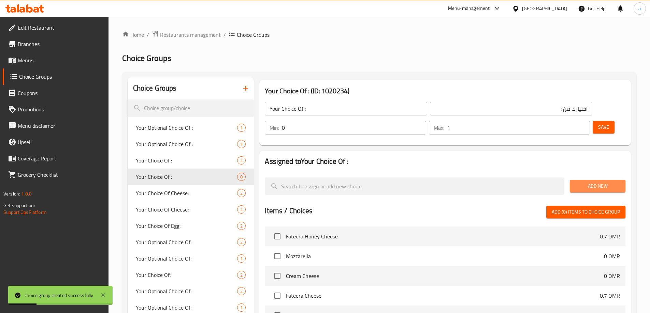
click at [597, 182] on span "Add New" at bounding box center [597, 186] width 45 height 9
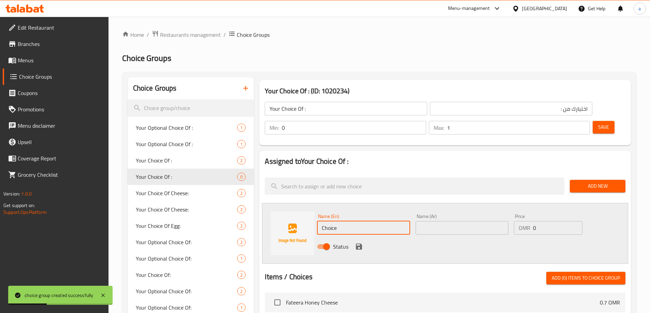
drag, startPoint x: 350, startPoint y: 212, endPoint x: 287, endPoint y: 212, distance: 63.1
click at [287, 212] on div "Name (En) Choice Name (En) Name (Ar) Name (Ar) Price OMR 0 Price Status" at bounding box center [445, 233] width 366 height 61
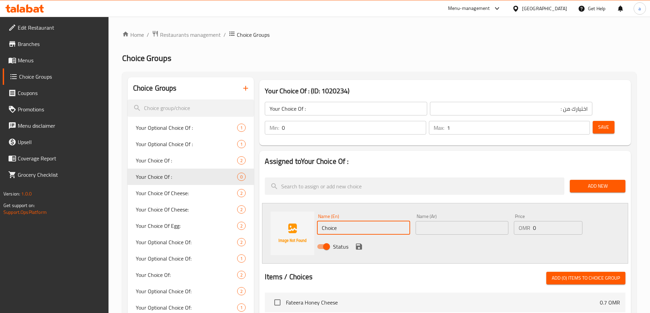
click at [355, 221] on input "Choice" at bounding box center [363, 228] width 93 height 14
paste input "Sugar"
type input "Sugar"
click at [431, 221] on input "text" at bounding box center [461, 228] width 93 height 14
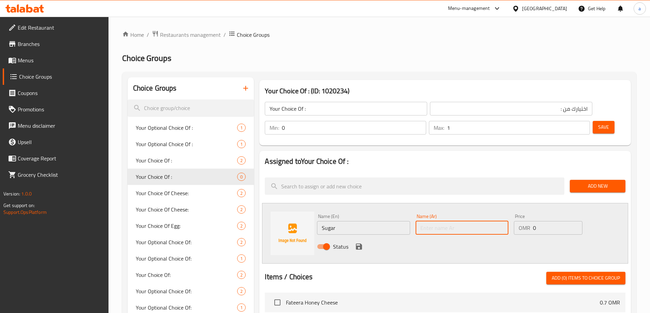
paste input "سكر"
type input "سكر"
click at [359, 243] on icon "save" at bounding box center [359, 247] width 8 height 8
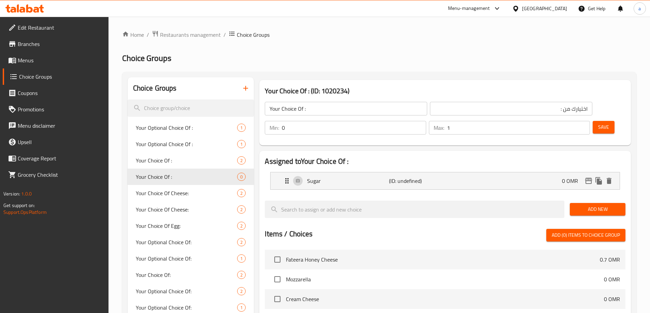
click at [592, 121] on button "Save" at bounding box center [603, 127] width 22 height 13
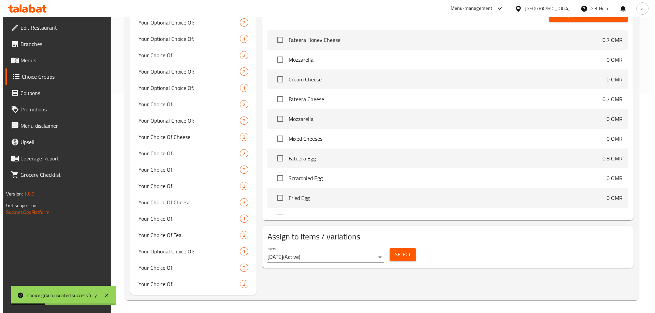
scroll to position [221, 0]
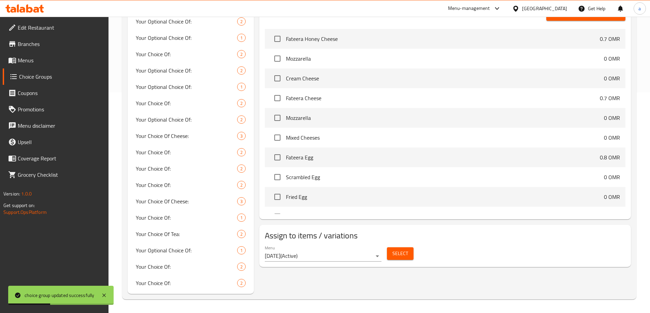
click at [407, 250] on span "Select" at bounding box center [400, 254] width 16 height 9
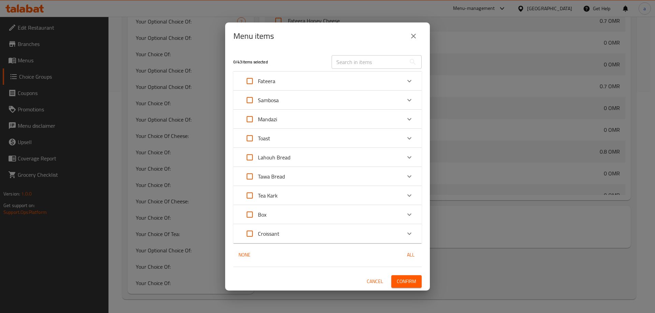
click at [270, 193] on p "Tea Kark" at bounding box center [268, 196] width 20 height 8
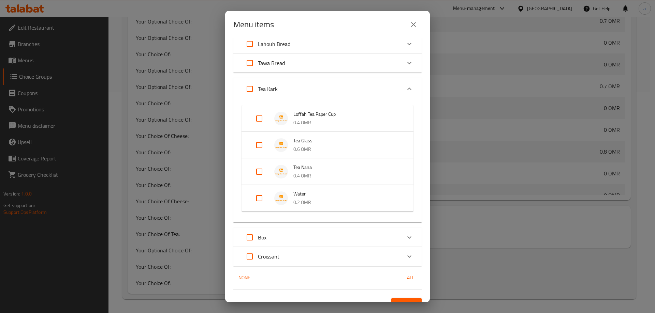
scroll to position [102, 0]
click at [257, 172] on input "Expand" at bounding box center [259, 171] width 16 height 16
checkbox input "true"
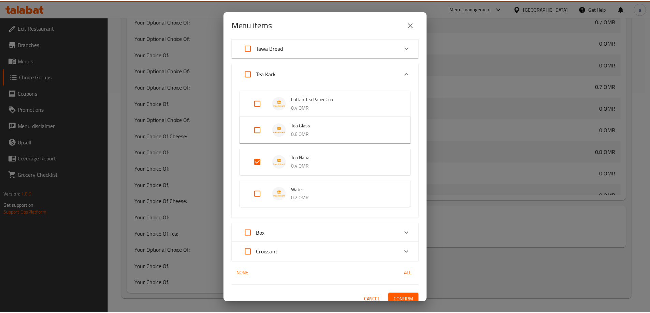
scroll to position [124, 0]
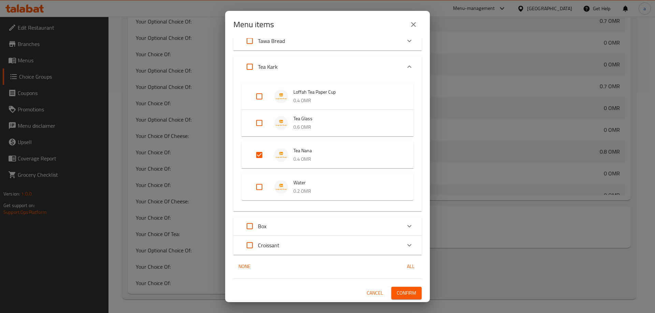
click at [397, 294] on span "Confirm" at bounding box center [406, 293] width 19 height 9
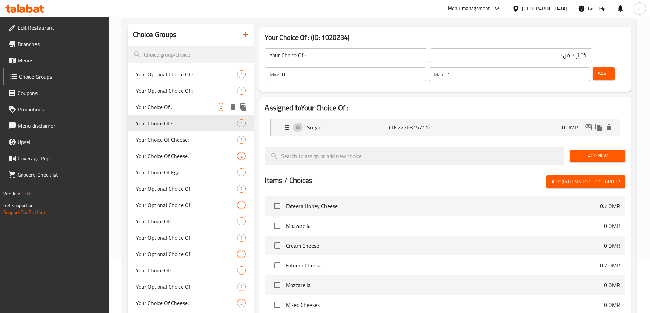
scroll to position [16, 0]
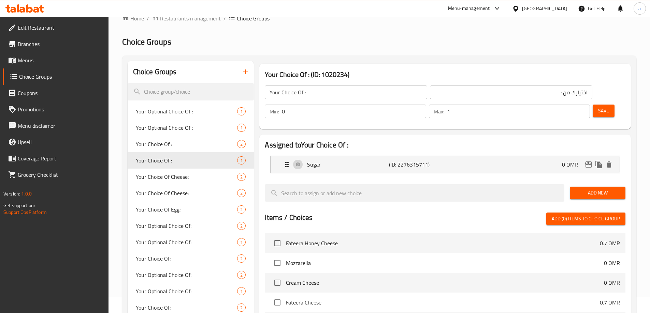
click at [245, 74] on icon "button" at bounding box center [245, 72] width 8 height 8
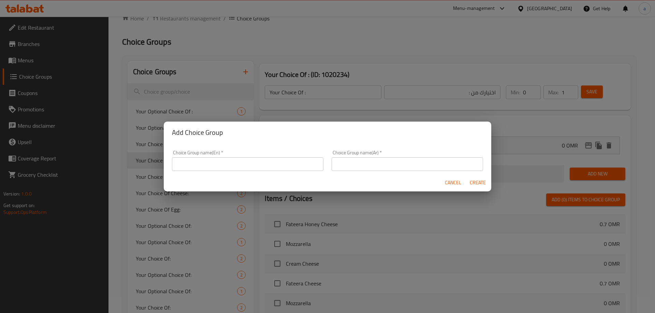
click at [283, 170] on input "text" at bounding box center [247, 165] width 151 height 14
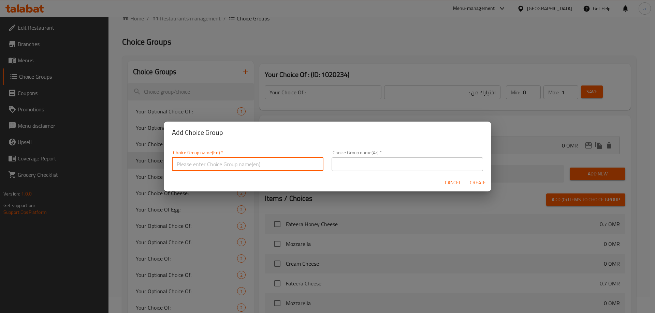
paste input "اختيارك من الصوص:"
type input "اختيارك من الصوص:"
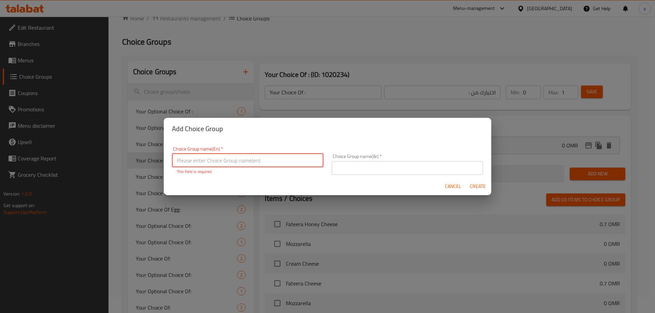
click at [363, 169] on input "text" at bounding box center [406, 168] width 151 height 14
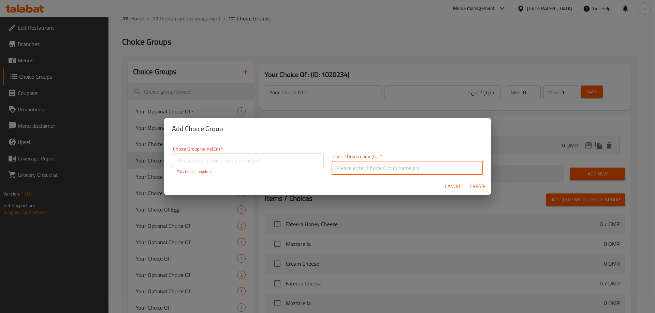
paste input "اختيارك من الصوص:"
type input "اختيارك من الصوص:"
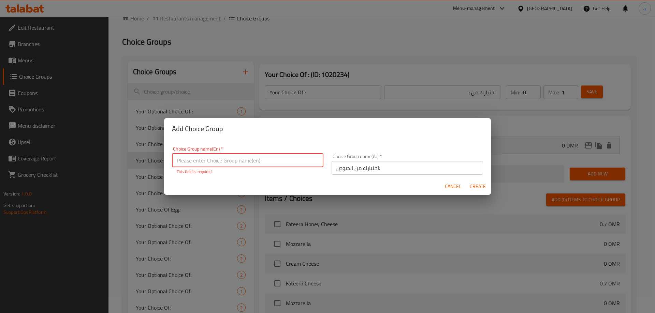
click at [286, 161] on input "text" at bounding box center [247, 161] width 151 height 14
paste input "Your Choice Of Sauce:"
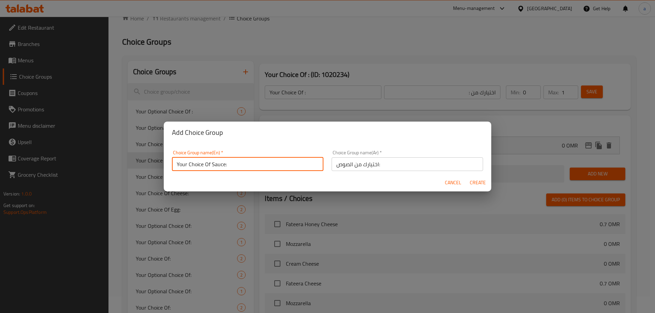
type input "Your Choice Of Sauce:"
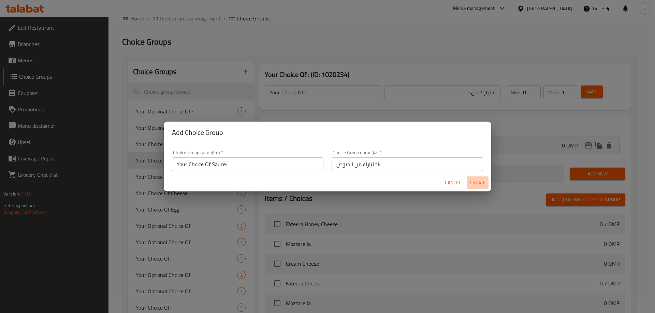
click at [467, 182] on button "Create" at bounding box center [478, 183] width 22 height 13
type input "Your Choice Of Sauce:"
type input "اختيارك من الصوص:"
type input "0"
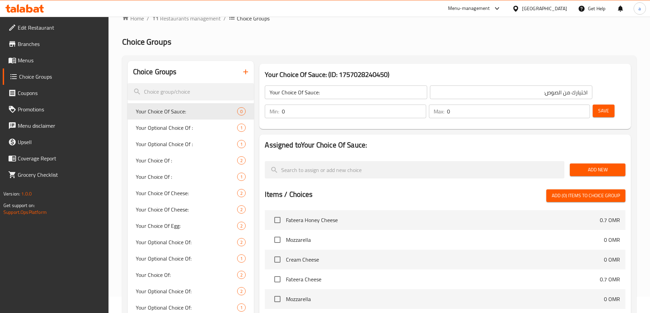
click at [598, 107] on span "Save" at bounding box center [603, 111] width 11 height 9
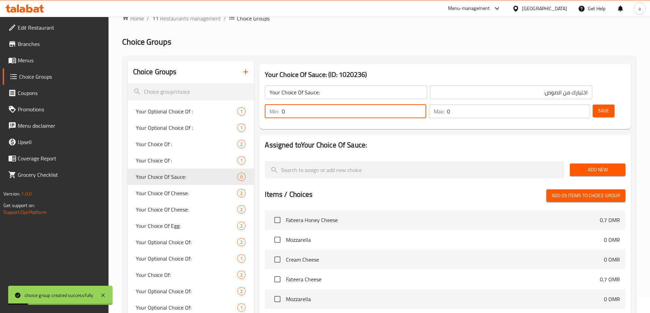
drag, startPoint x: 528, startPoint y: 92, endPoint x: 518, endPoint y: 93, distance: 9.6
click at [426, 105] on div "Min: 0 ​" at bounding box center [345, 112] width 161 height 14
type input "1"
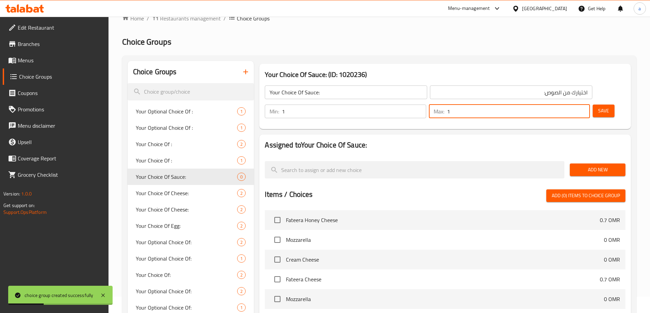
type input "1"
click at [592, 105] on button "Save" at bounding box center [603, 111] width 22 height 13
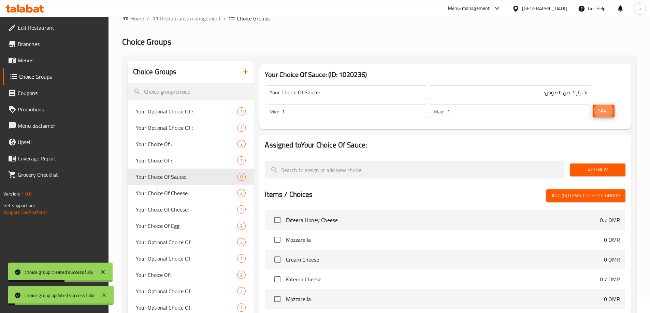
click at [585, 166] on span "Add New" at bounding box center [597, 170] width 45 height 9
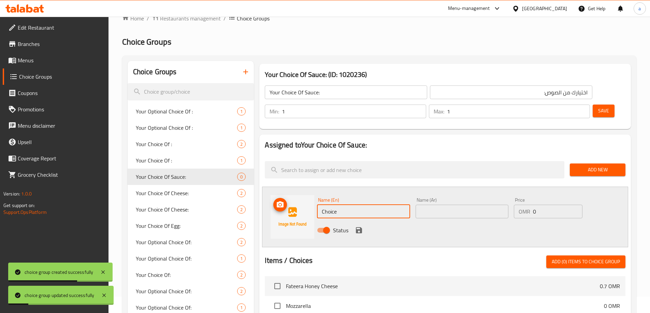
drag, startPoint x: 350, startPoint y: 193, endPoint x: 268, endPoint y: 195, distance: 81.9
click at [268, 195] on div "Name (En) Choice Name (En) Name (Ar) Name (Ar) Price OMR 0 Price Status" at bounding box center [445, 217] width 366 height 61
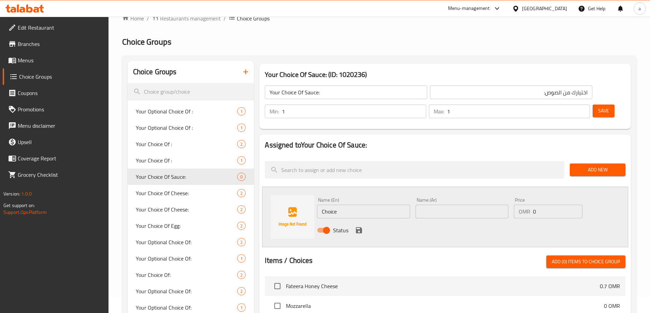
click at [357, 205] on input "Choice" at bounding box center [363, 212] width 93 height 14
paste input "Garlic Sau"
type input "Garlic Sauce"
click at [442, 205] on input "text" at bounding box center [461, 212] width 93 height 14
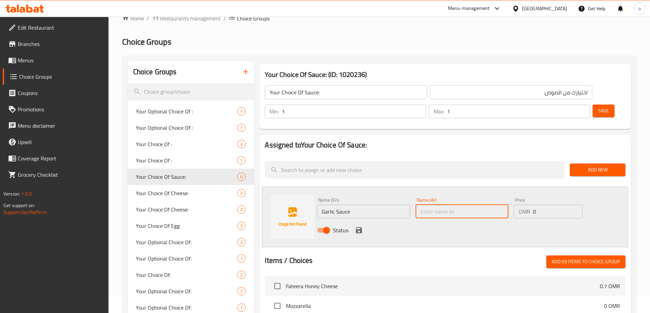
paste input "صوص ثوم"
type input "صوص ثوم"
click at [361, 226] on icon "save" at bounding box center [359, 230] width 8 height 8
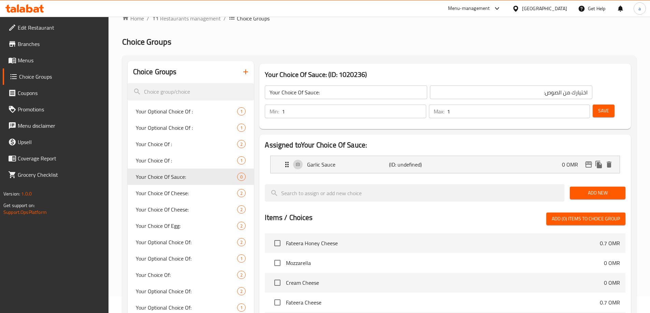
click at [594, 189] on span "Add New" at bounding box center [597, 193] width 45 height 9
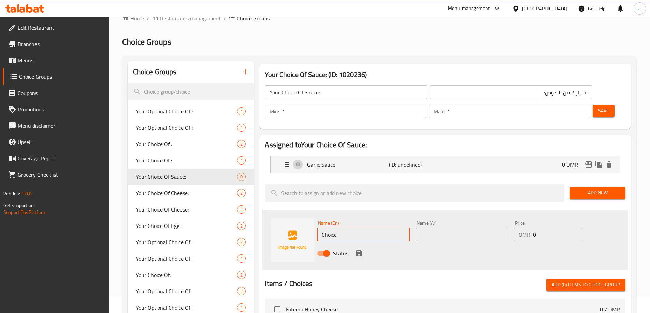
drag, startPoint x: 352, startPoint y: 215, endPoint x: 270, endPoint y: 217, distance: 82.2
click at [270, 217] on div "Name (En) Choice Name (En) Name (Ar) Name (Ar) Price OMR 0 Price Status" at bounding box center [445, 240] width 366 height 61
paste input "Tahini"
type input "Tahini"
click at [443, 228] on input "text" at bounding box center [461, 235] width 93 height 14
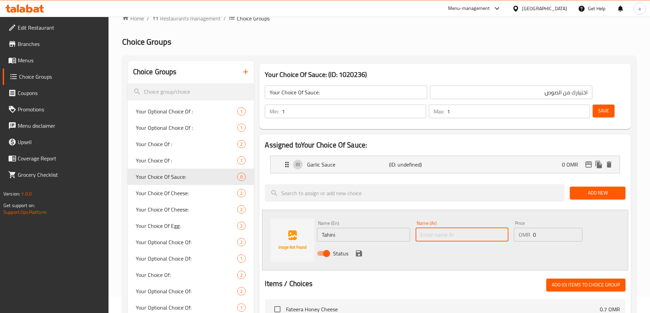
paste input "طحينة"
type input "طحينة"
click at [359, 250] on icon "save" at bounding box center [359, 254] width 8 height 8
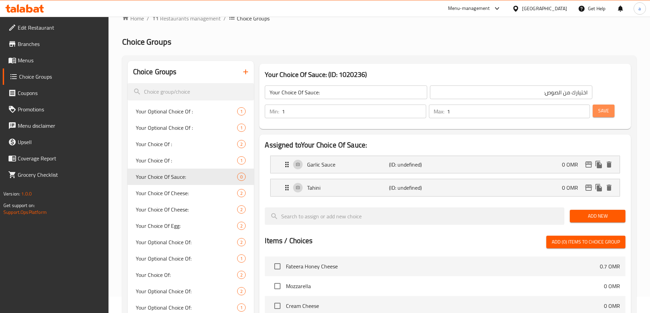
click at [598, 107] on span "Save" at bounding box center [603, 111] width 11 height 9
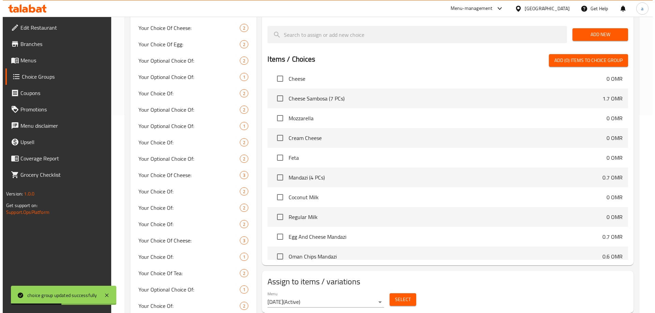
scroll to position [237, 0]
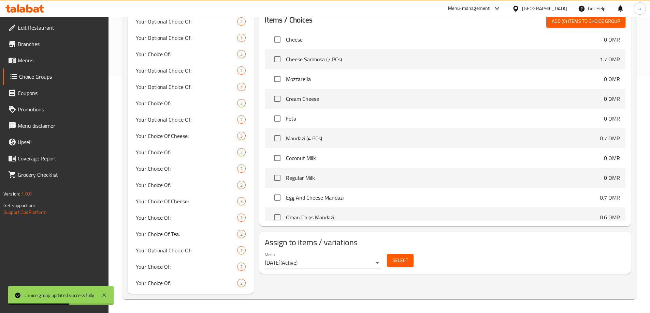
click at [406, 256] on span "Select" at bounding box center [400, 260] width 16 height 9
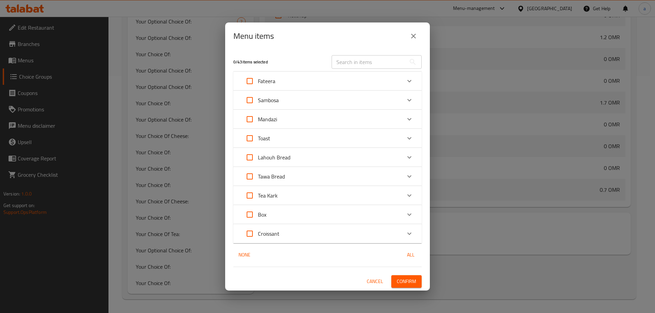
click at [250, 213] on input "Expand" at bounding box center [249, 215] width 16 height 16
checkbox input "true"
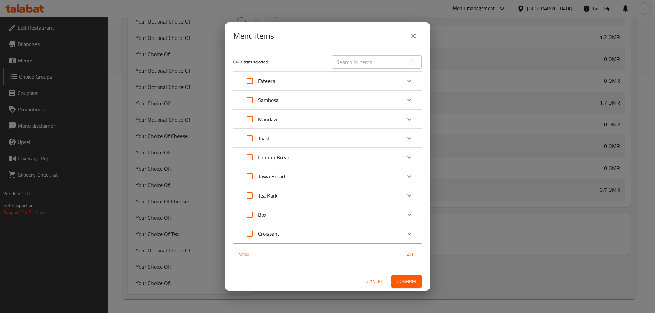
checkbox input "true"
click at [253, 216] on input "Expand" at bounding box center [249, 215] width 16 height 16
checkbox input "false"
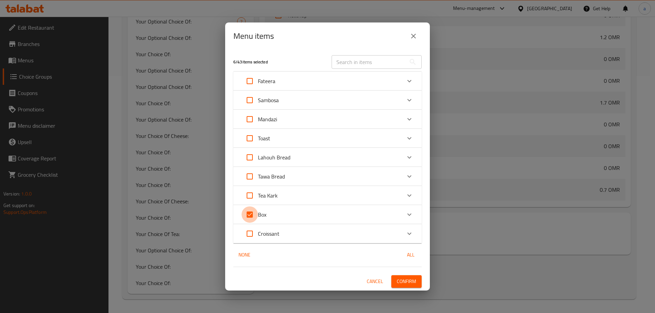
checkbox input "false"
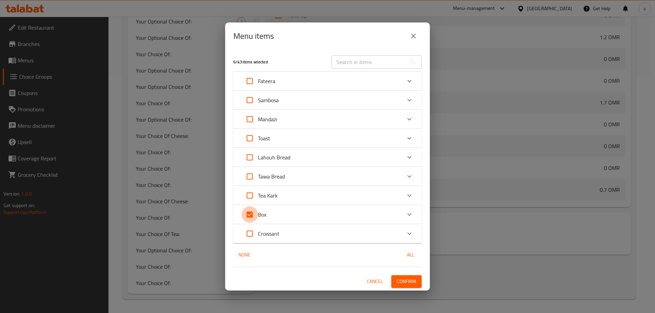
checkbox input "false"
click at [414, 216] on div "Expand" at bounding box center [409, 215] width 16 height 16
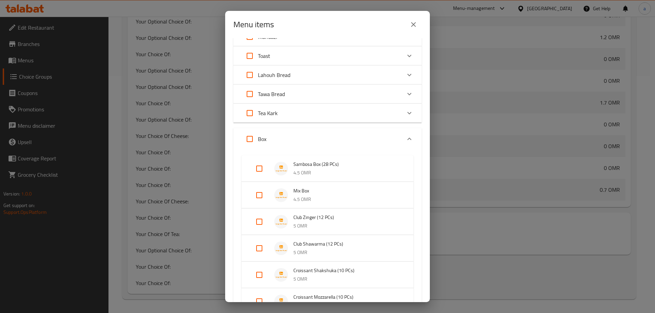
scroll to position [136, 0]
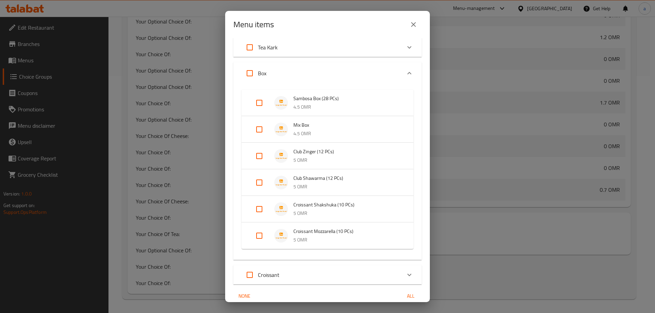
click at [255, 182] on input "Expand" at bounding box center [259, 183] width 16 height 16
checkbox input "true"
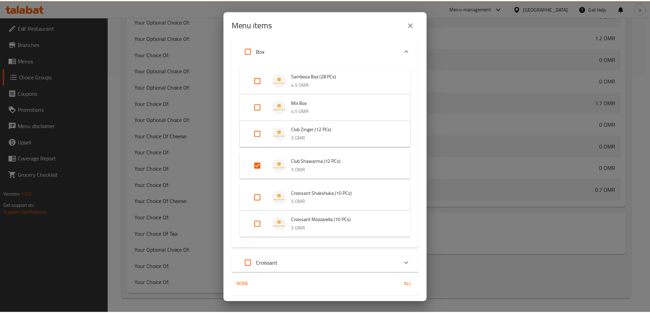
scroll to position [177, 0]
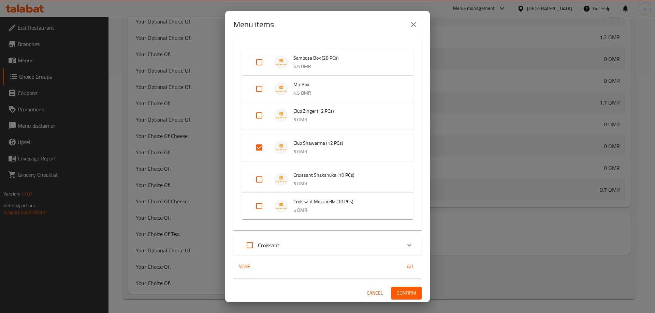
click at [391, 295] on button "Confirm" at bounding box center [406, 293] width 30 height 13
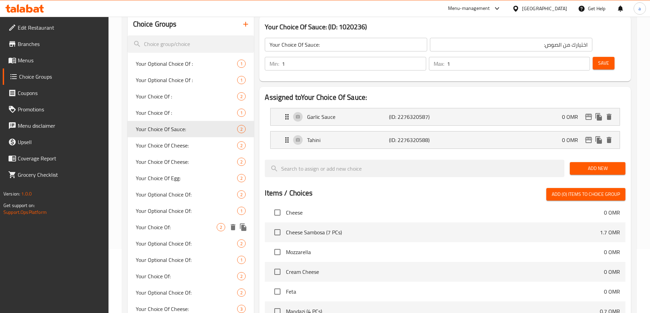
scroll to position [136, 0]
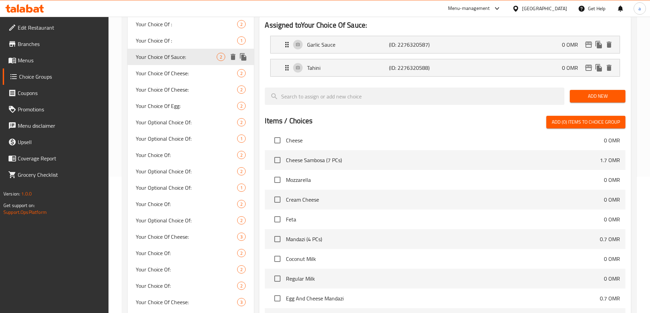
click at [245, 56] on icon "duplicate" at bounding box center [243, 57] width 8 height 8
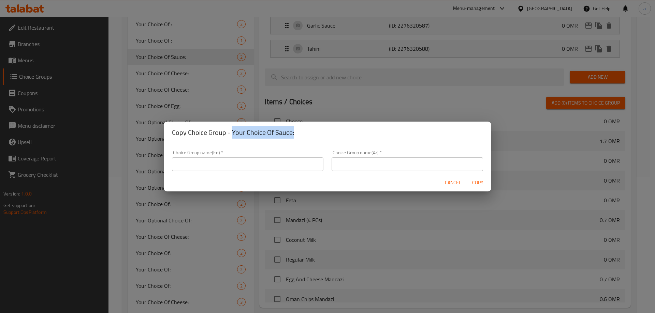
drag, startPoint x: 293, startPoint y: 135, endPoint x: 232, endPoint y: 133, distance: 60.4
click at [232, 133] on h2 "Copy Choice Group - Your Choice Of Sauce:" at bounding box center [327, 132] width 311 height 11
copy h2 "Your Choice Of Sauce:"
click at [239, 164] on input "text" at bounding box center [247, 165] width 151 height 14
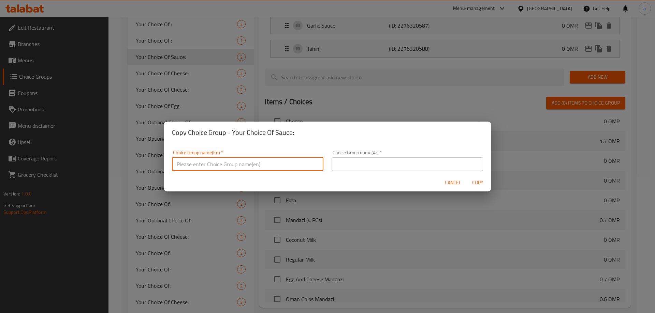
paste input "Your Choice Of Sauce:"
type input "Your Choice Of Sauce:"
click at [345, 167] on input "text" at bounding box center [406, 165] width 151 height 14
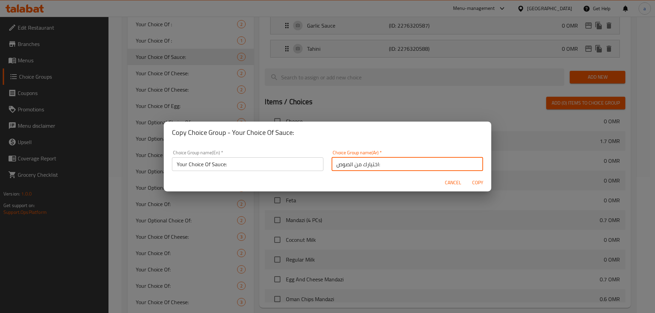
type input "اختيارك من الصوص:"
click at [243, 170] on input "Your Choice Of Sauce:" at bounding box center [247, 165] width 151 height 14
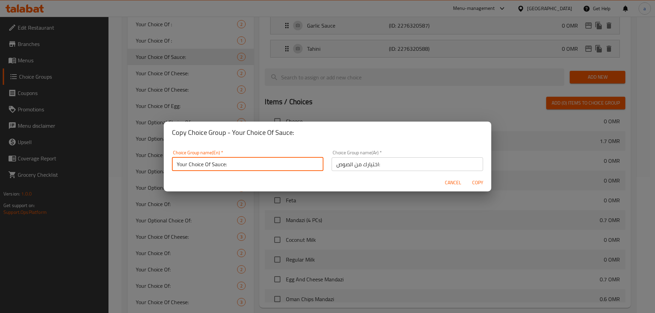
type input "Your Choice Of Sauce:"
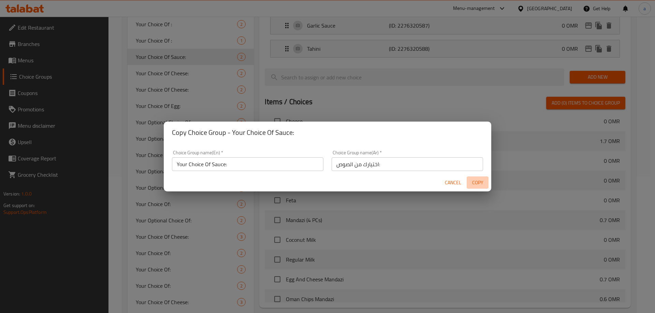
click at [483, 183] on span "Copy" at bounding box center [477, 183] width 16 height 9
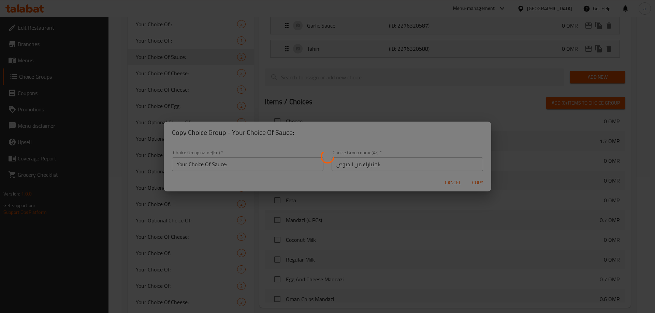
type input "Your Choice Of Sauce:"
type input "اختيارك من الصوص:"
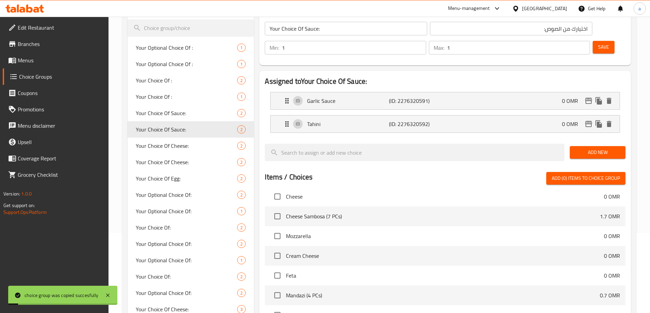
scroll to position [34, 0]
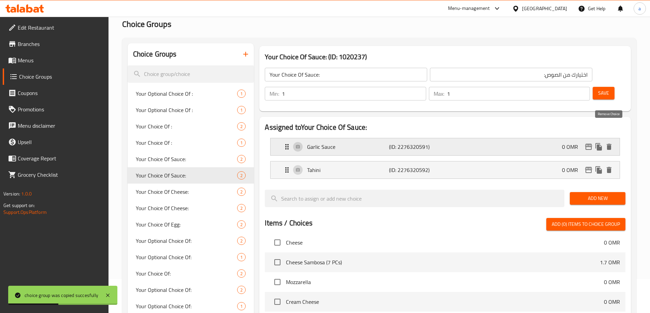
click at [609, 142] on button "delete" at bounding box center [609, 147] width 10 height 10
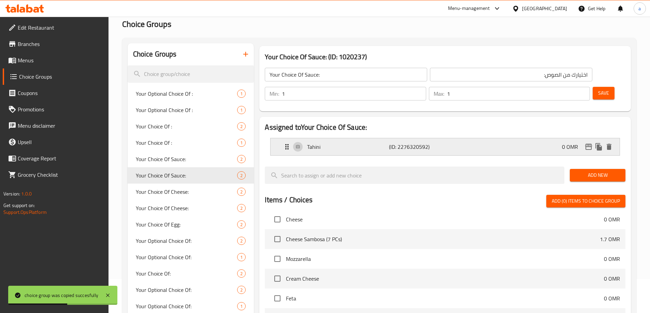
click at [610, 144] on icon "delete" at bounding box center [608, 147] width 5 height 6
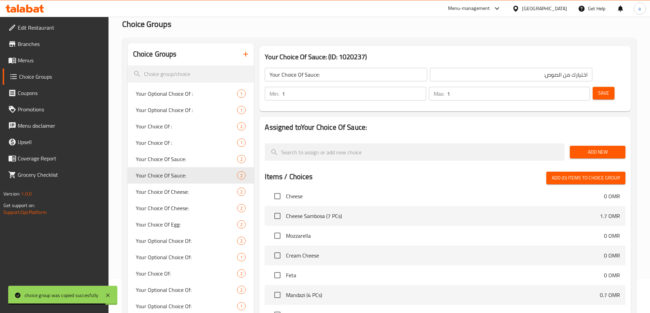
click at [588, 148] on span "Add New" at bounding box center [597, 152] width 45 height 9
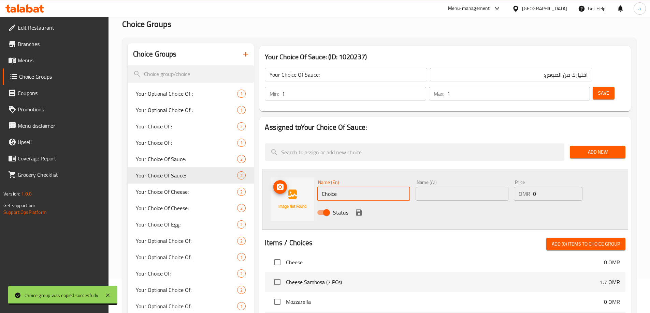
drag, startPoint x: 350, startPoint y: 174, endPoint x: 308, endPoint y: 174, distance: 41.6
click at [308, 174] on div "Name (En) Choice Name (En) Name (Ar) Name (Ar) Price OMR 0 Price Status" at bounding box center [445, 199] width 366 height 61
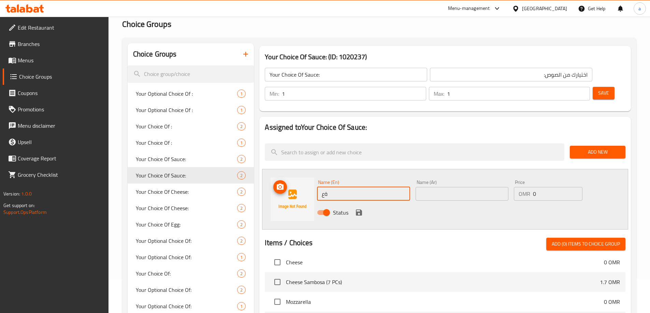
type input "ة"
paste input "mustard"
type input "mustard"
click at [438, 187] on input "text" at bounding box center [461, 194] width 93 height 14
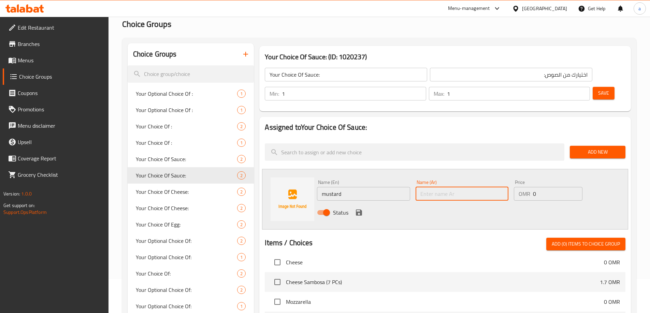
paste input "مستردة"
type input "مستردة"
click at [350, 204] on div "Status" at bounding box center [461, 213] width 295 height 18
click at [355, 209] on icon "save" at bounding box center [359, 213] width 8 height 8
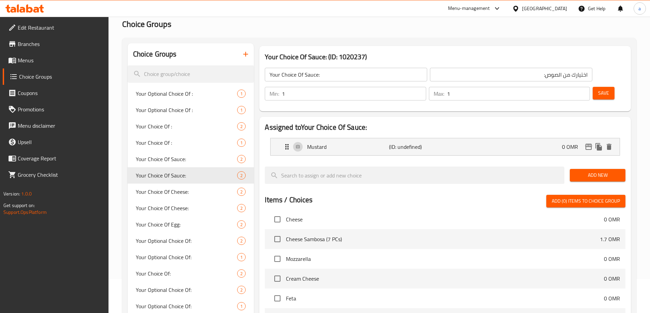
click at [602, 171] on span "Add New" at bounding box center [597, 175] width 45 height 9
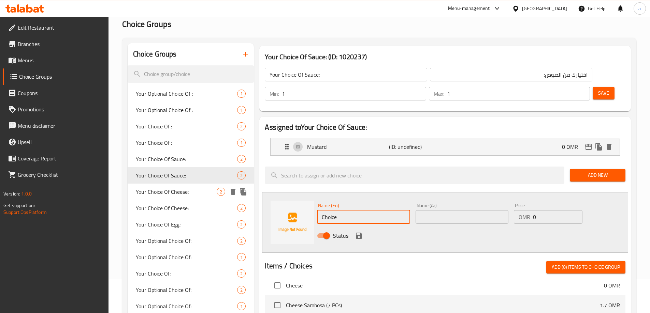
drag, startPoint x: 315, startPoint y: 197, endPoint x: 249, endPoint y: 198, distance: 66.2
click at [249, 198] on div "Choice Groups Your Optional Choice Of : 1 Your Optional Choice Of : 1 Your Choi…" at bounding box center [381, 283] width 506 height 480
paste input "Ketchup"
type input "Ketchup"
click at [422, 210] on input "text" at bounding box center [461, 217] width 93 height 14
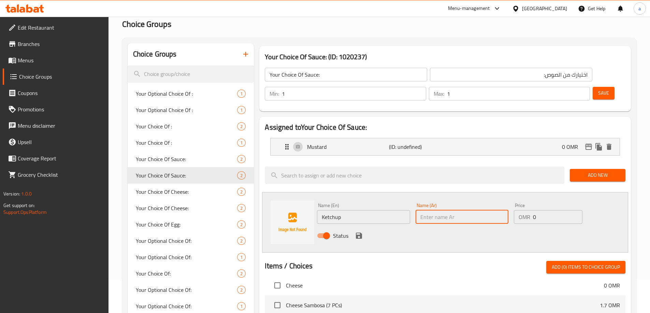
paste input "كاتشب"
type input "كاتشب"
click at [357, 233] on icon "save" at bounding box center [359, 236] width 6 height 6
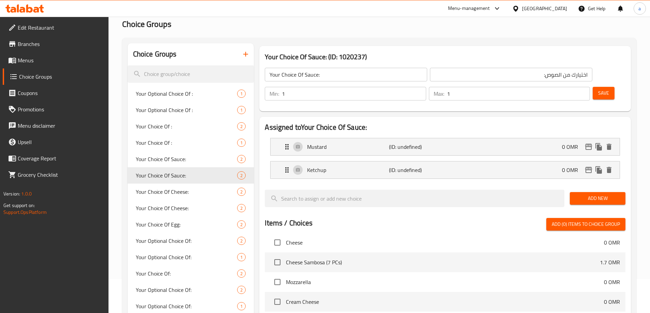
click at [592, 87] on button "Save" at bounding box center [603, 93] width 22 height 13
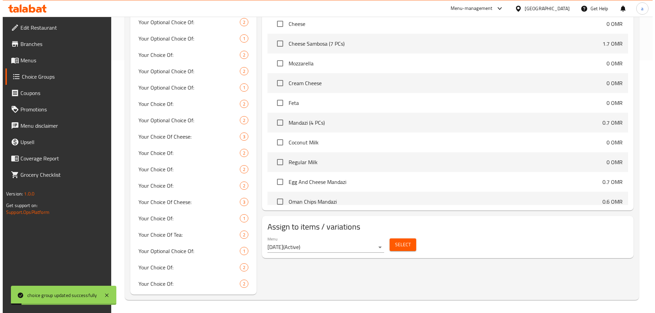
scroll to position [254, 0]
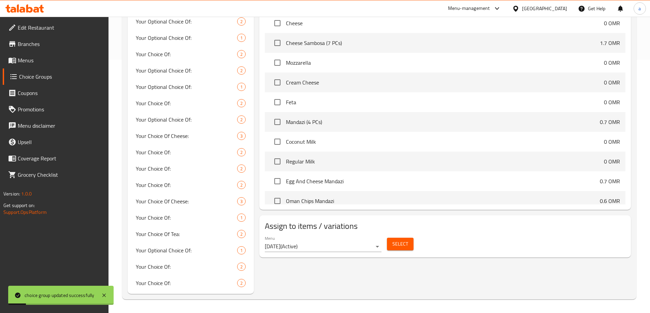
click at [400, 240] on span "Select" at bounding box center [400, 244] width 16 height 9
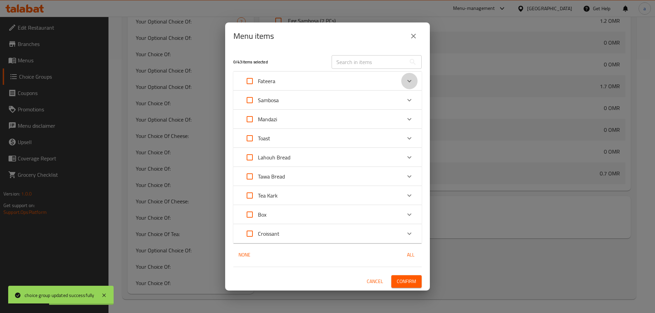
click at [407, 81] on icon "Expand" at bounding box center [409, 81] width 8 height 8
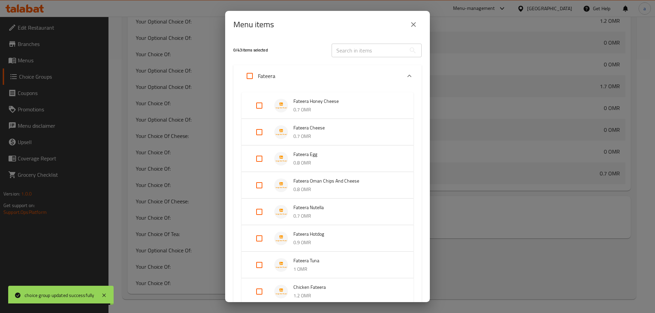
click at [260, 235] on input "Expand" at bounding box center [259, 239] width 16 height 16
checkbox input "true"
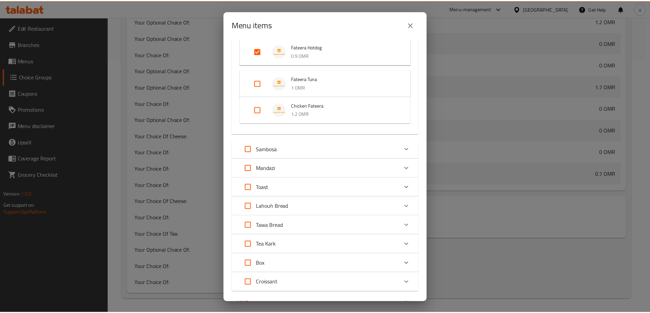
scroll to position [230, 0]
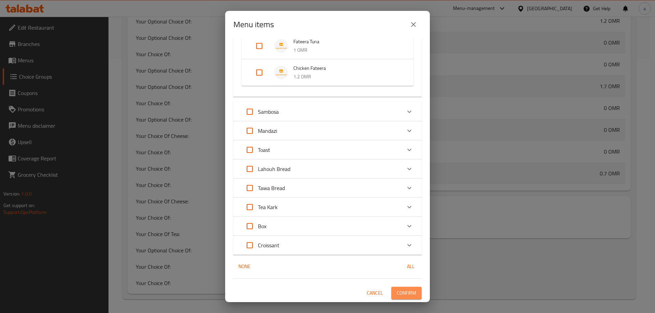
click at [401, 297] on span "Confirm" at bounding box center [406, 293] width 19 height 9
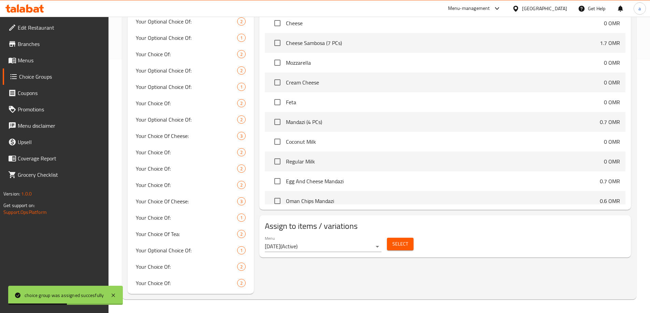
click at [54, 73] on span "Choice Groups" at bounding box center [61, 77] width 84 height 8
click at [42, 58] on span "Menus" at bounding box center [60, 60] width 85 height 8
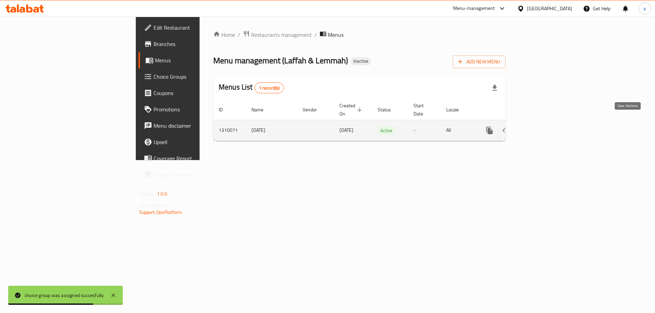
click at [543, 127] on icon "enhanced table" at bounding box center [538, 131] width 8 height 8
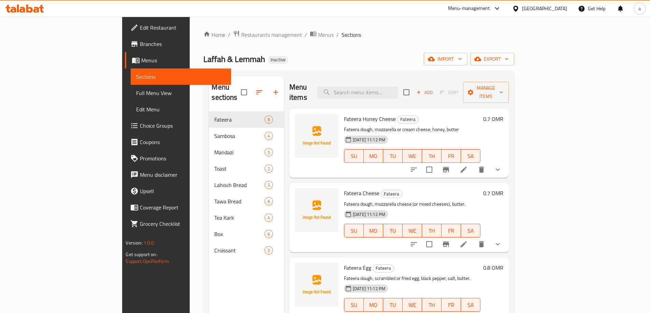
click at [136, 95] on span "Full Menu View" at bounding box center [180, 93] width 89 height 8
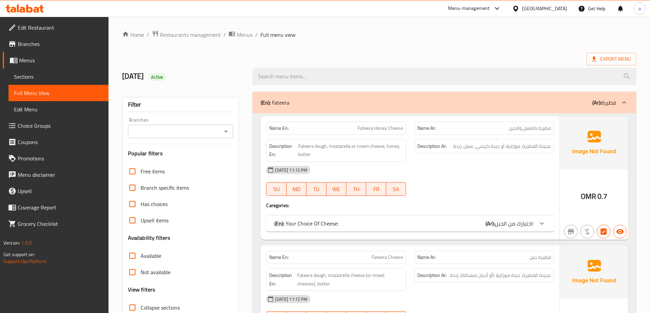
scroll to position [136, 0]
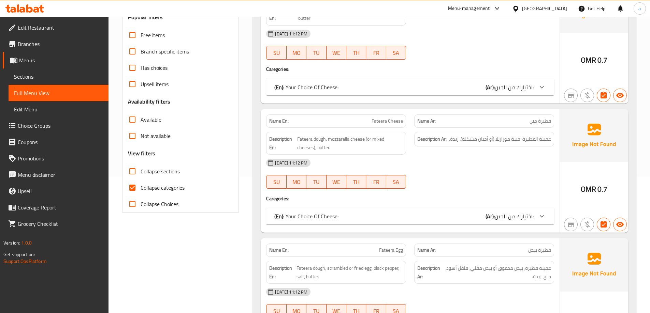
click at [144, 188] on span "Collapse categories" at bounding box center [163, 188] width 44 height 8
click at [141, 188] on input "Collapse categories" at bounding box center [132, 188] width 16 height 16
checkbox input "false"
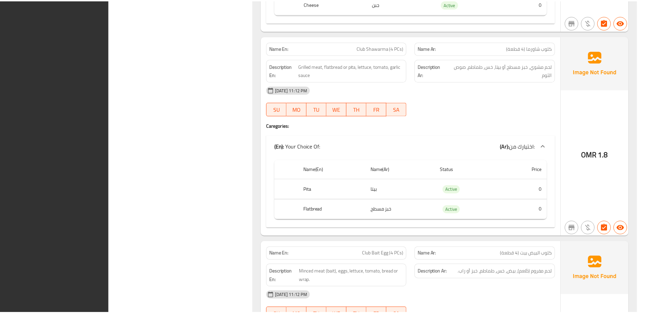
scroll to position [7715, 0]
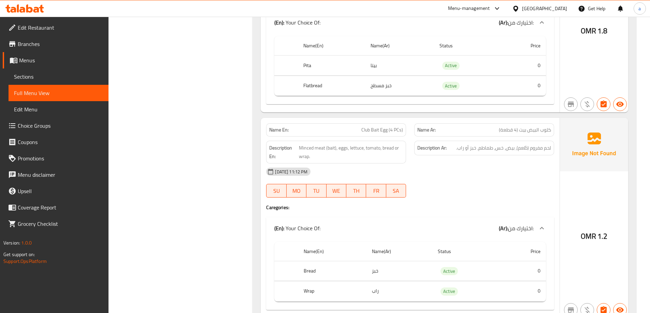
click at [451, 36] on th "Status" at bounding box center [467, 45] width 67 height 19
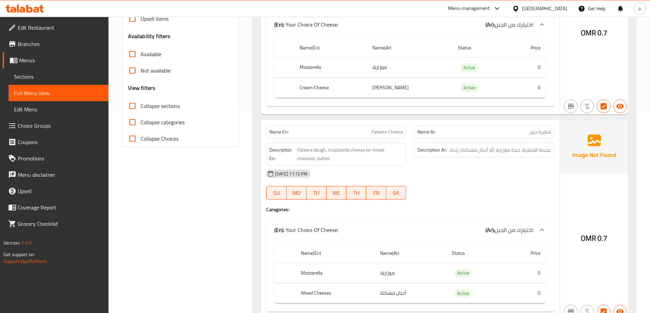
scroll to position [0, 0]
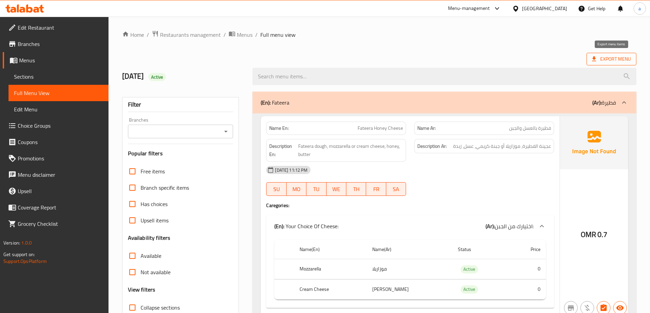
click at [615, 58] on span "Export Menu" at bounding box center [611, 59] width 39 height 9
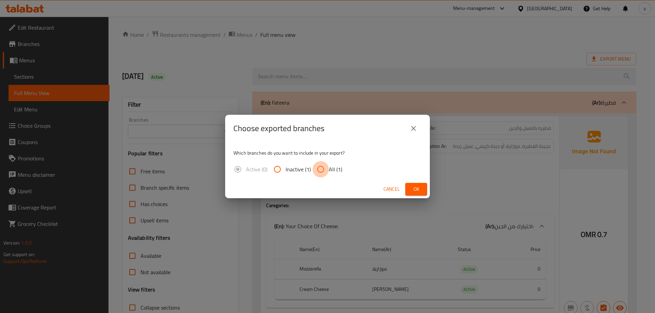
click at [321, 170] on input "All (1)" at bounding box center [320, 169] width 16 height 16
radio input "true"
click at [414, 189] on span "Ok" at bounding box center [416, 189] width 11 height 9
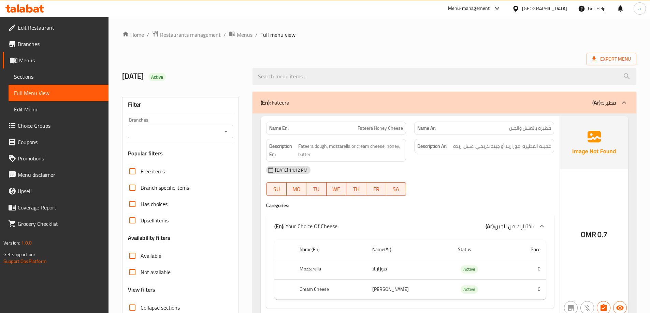
click at [49, 27] on span "Edit Restaurant" at bounding box center [60, 28] width 85 height 8
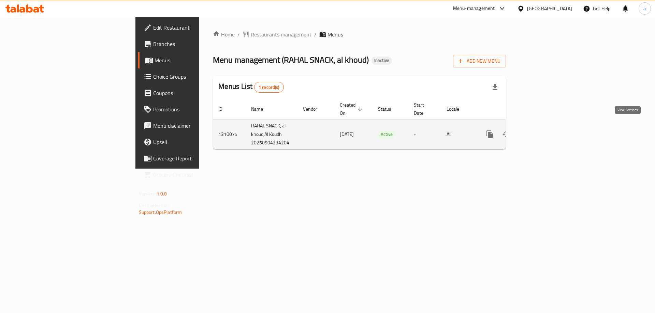
click at [543, 130] on icon "enhanced table" at bounding box center [539, 134] width 8 height 8
